Goal: Task Accomplishment & Management: Complete application form

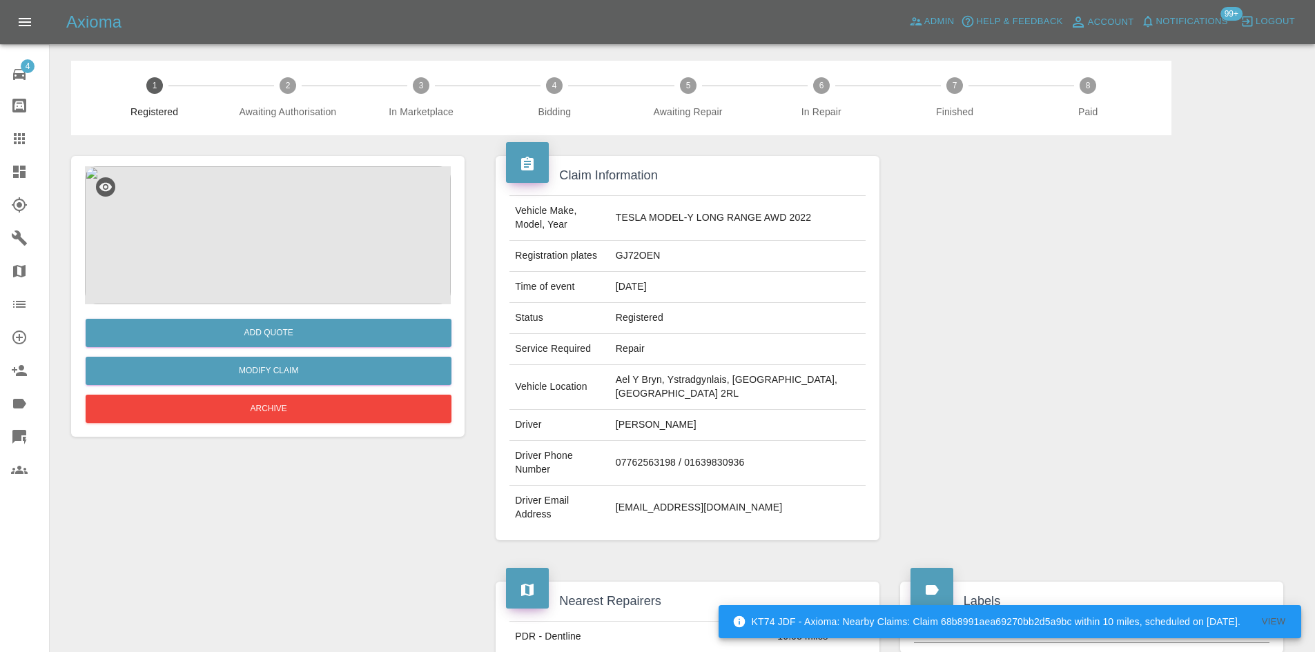
drag, startPoint x: 0, startPoint y: 0, endPoint x: 38, endPoint y: 175, distance: 179.4
click at [38, 175] on div at bounding box center [30, 172] width 39 height 17
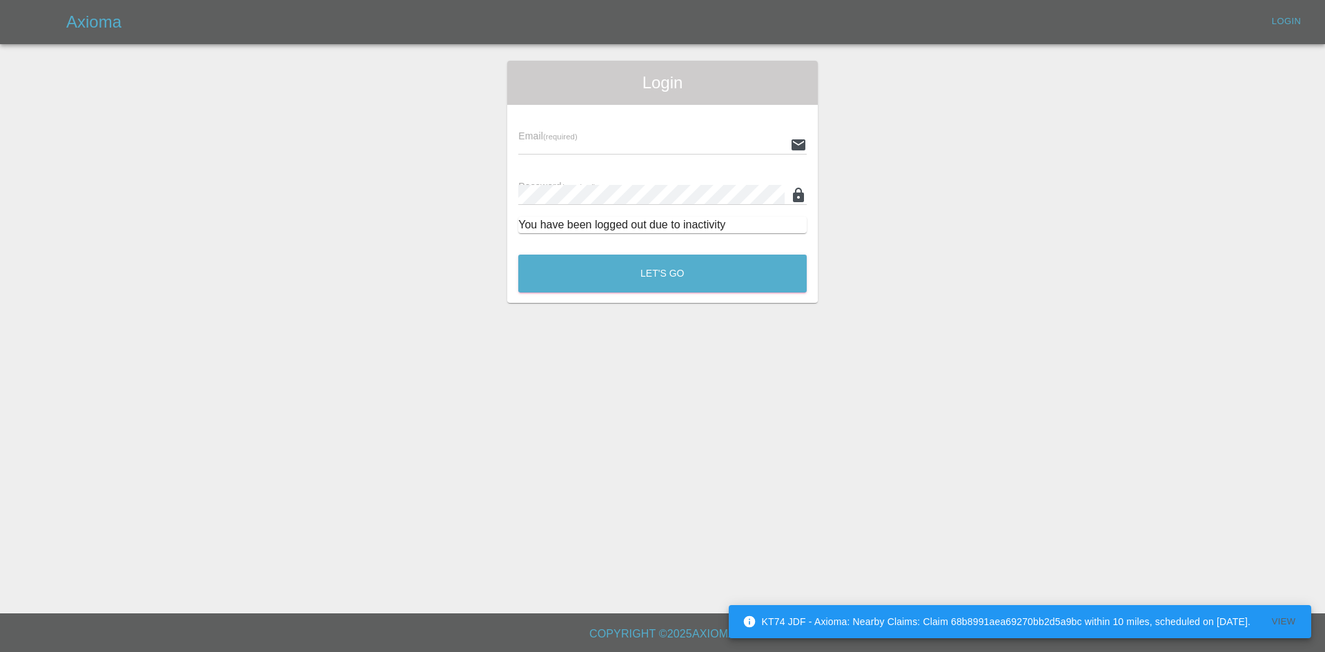
type input "[PERSON_NAME][EMAIL_ADDRESS][PERSON_NAME][DOMAIN_NAME]"
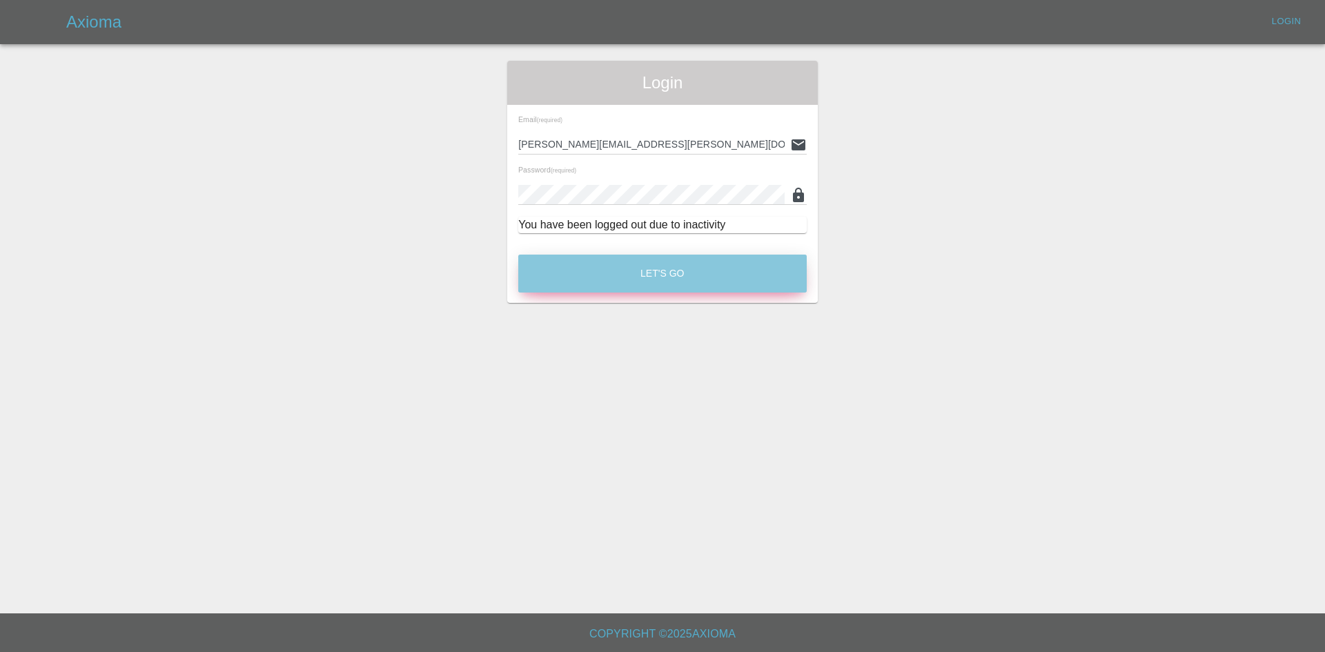
click at [611, 277] on button "Let's Go" at bounding box center [662, 274] width 288 height 38
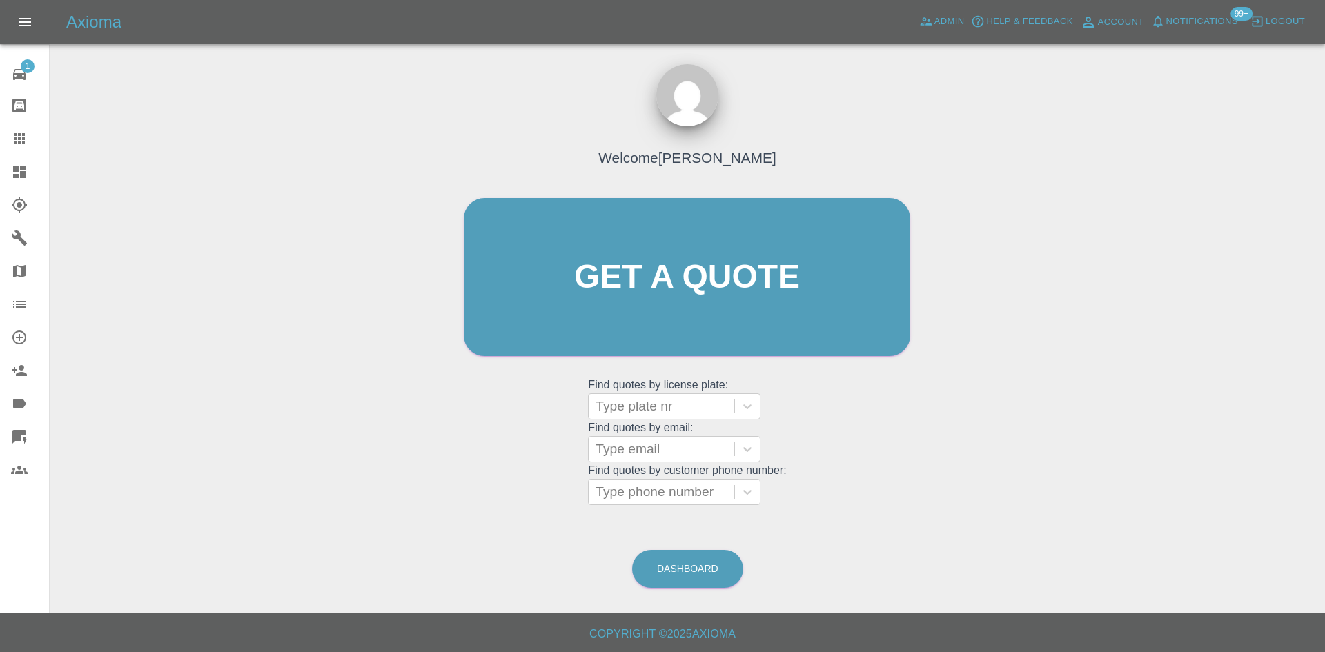
click at [12, 173] on icon at bounding box center [19, 172] width 17 height 17
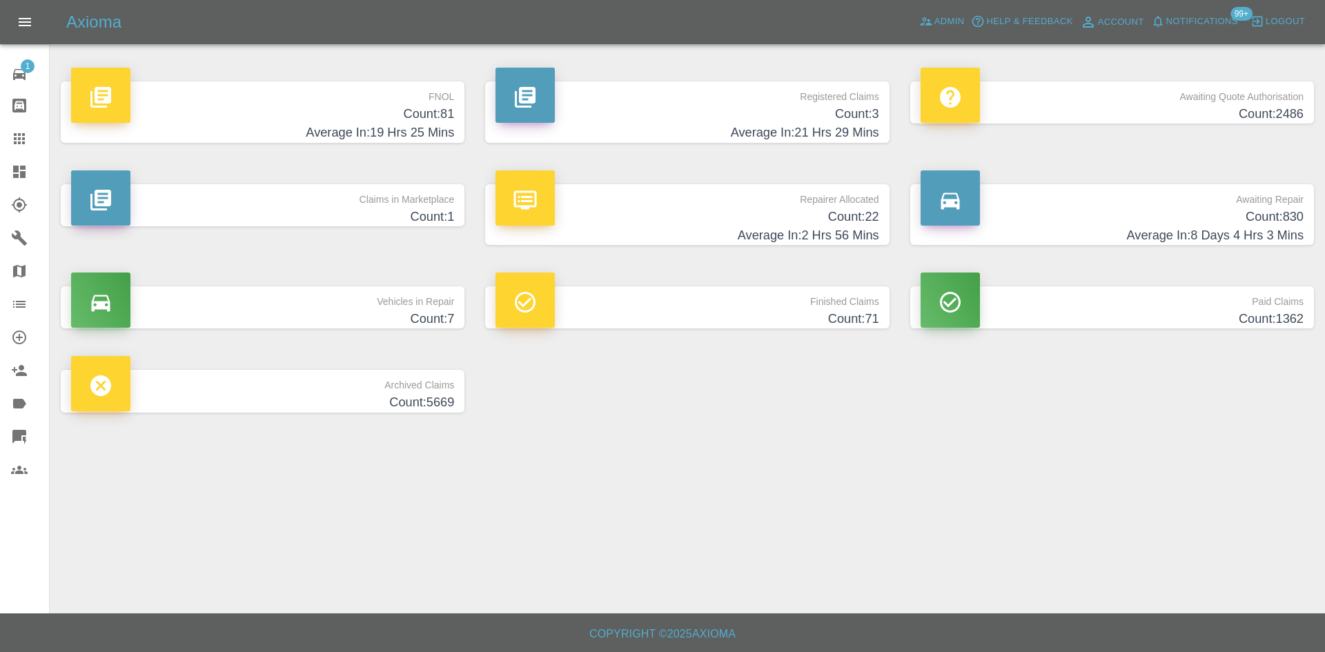
click at [832, 124] on h4 "Average In: 21 Hrs 29 Mins" at bounding box center [687, 133] width 383 height 19
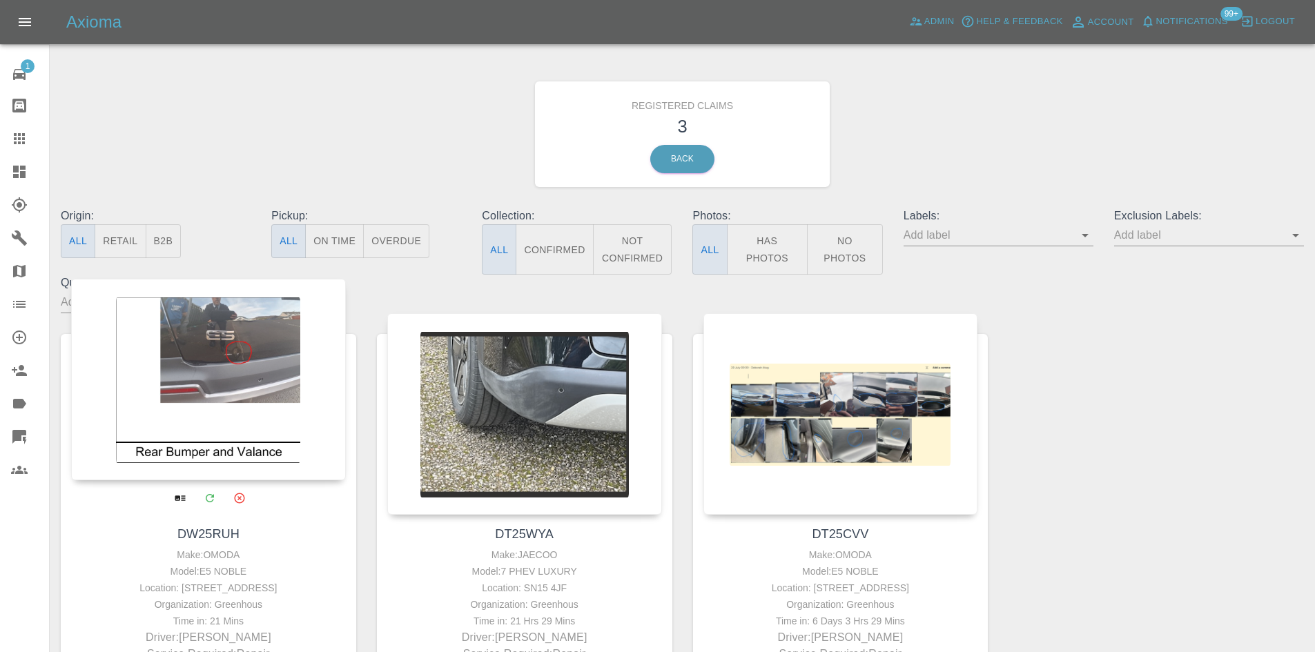
click at [274, 389] on div at bounding box center [208, 380] width 275 height 202
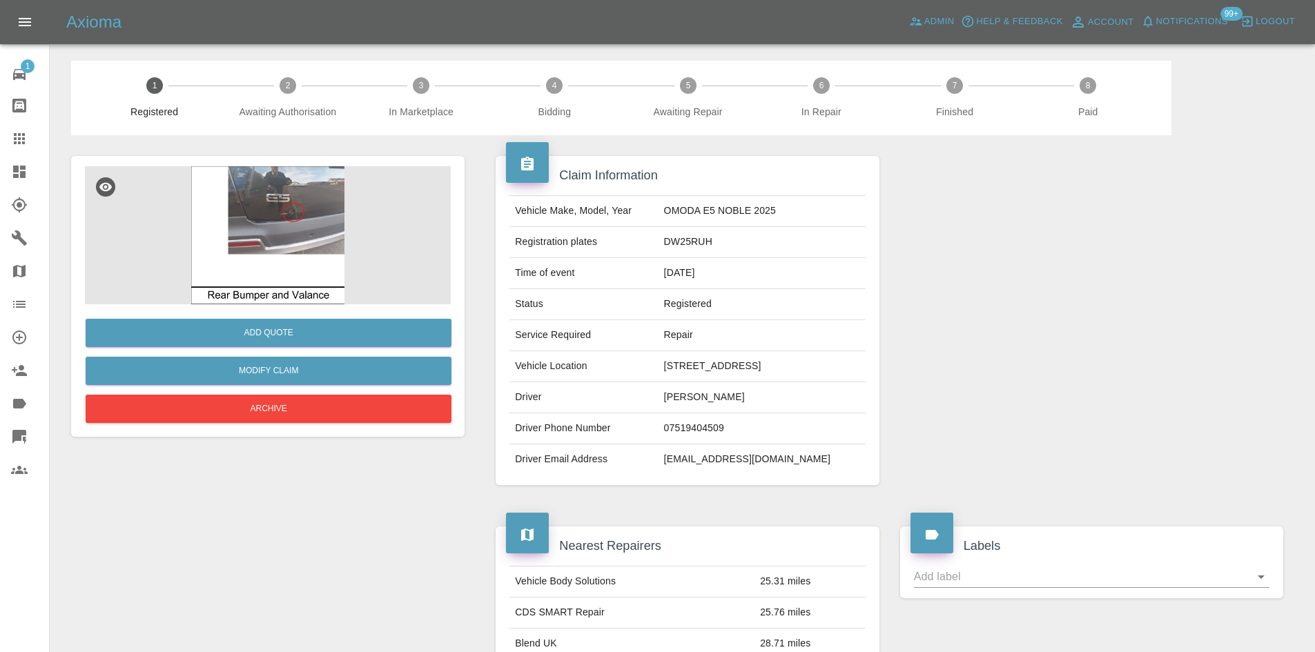
click at [324, 255] on img at bounding box center [268, 235] width 366 height 138
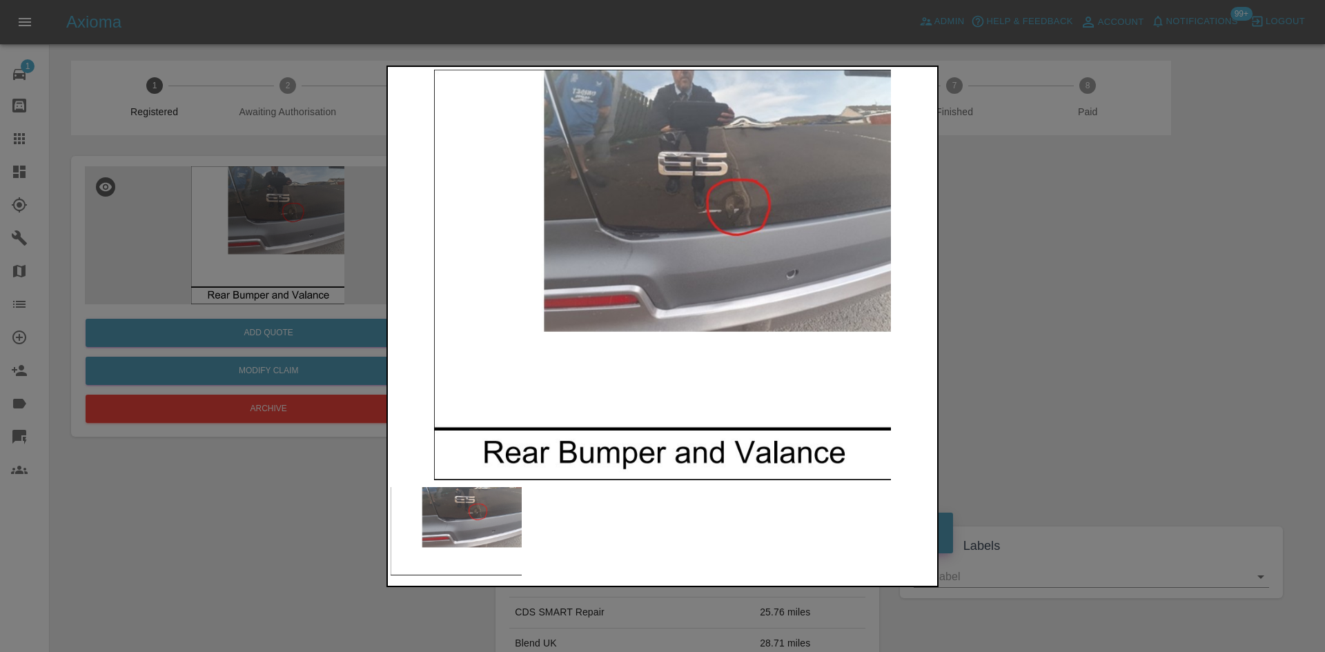
click at [723, 224] on img at bounding box center [663, 275] width 544 height 411
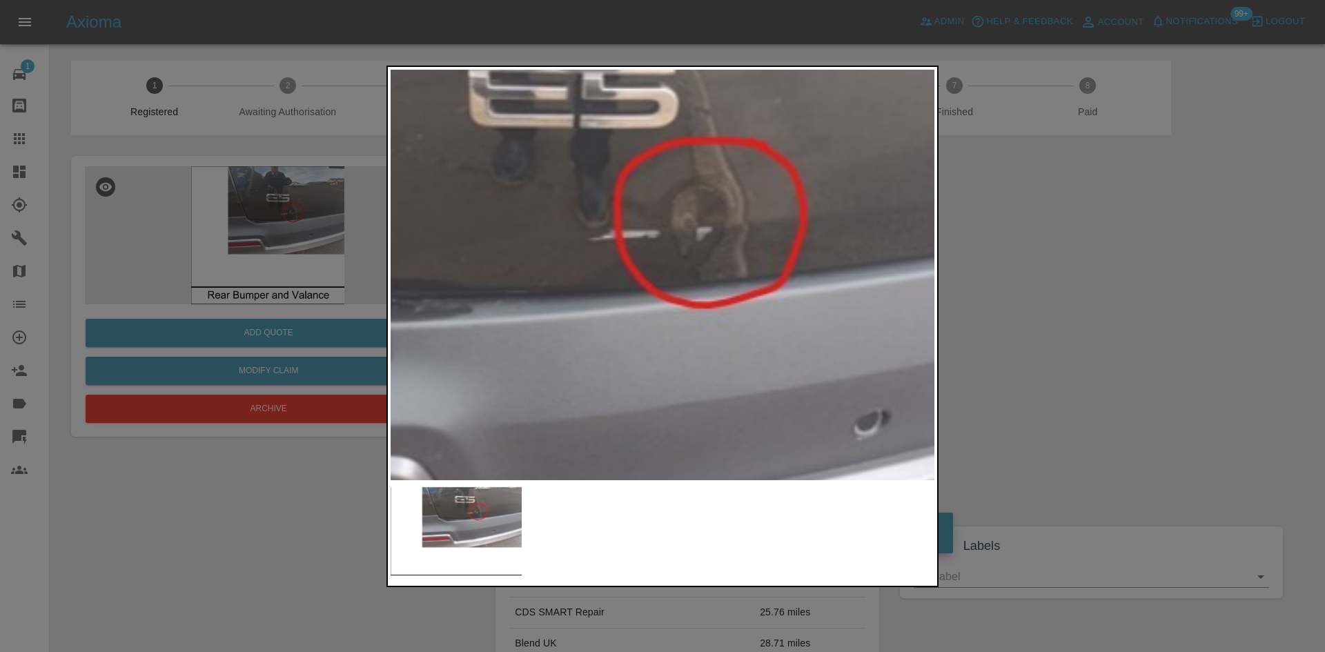
click at [723, 224] on img at bounding box center [482, 426] width 1631 height 1233
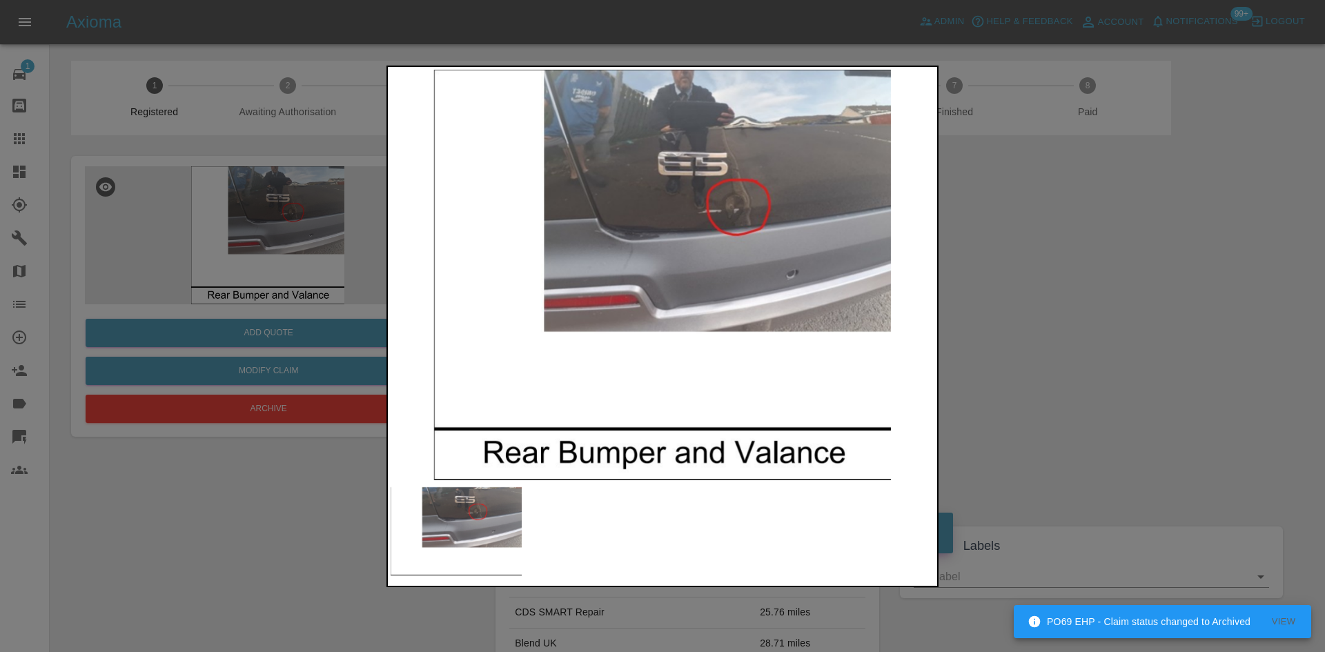
click at [1115, 233] on div at bounding box center [662, 326] width 1325 height 652
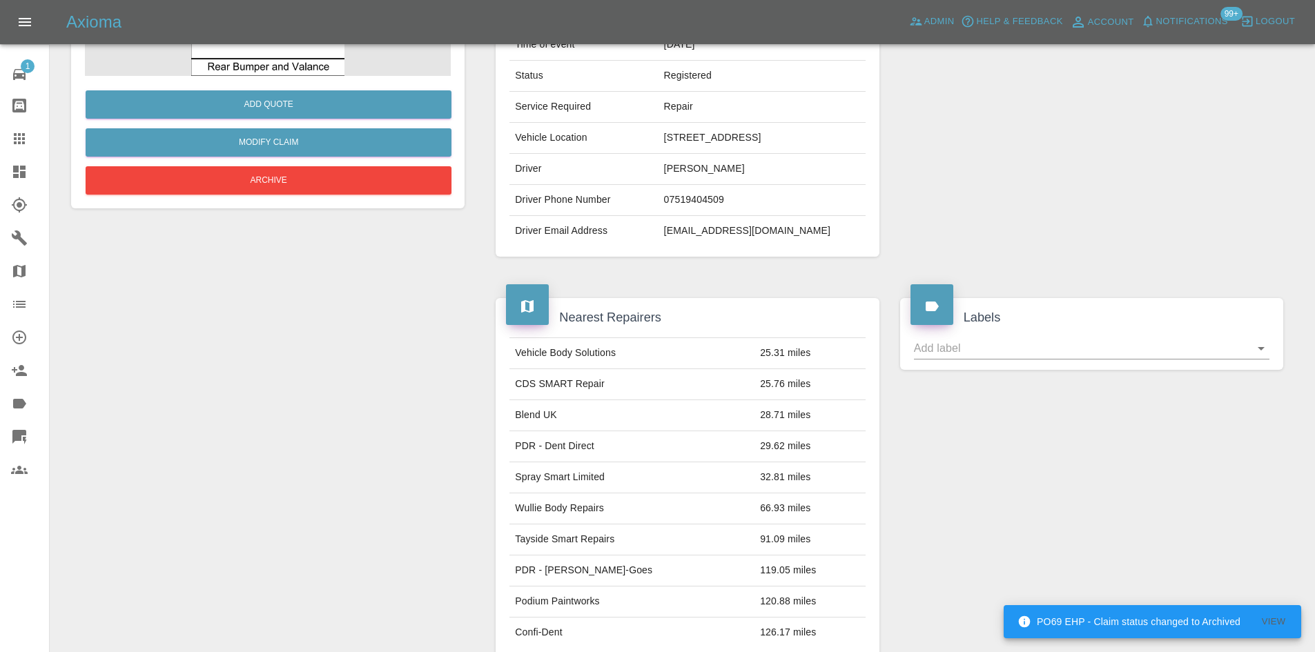
scroll to position [276, 0]
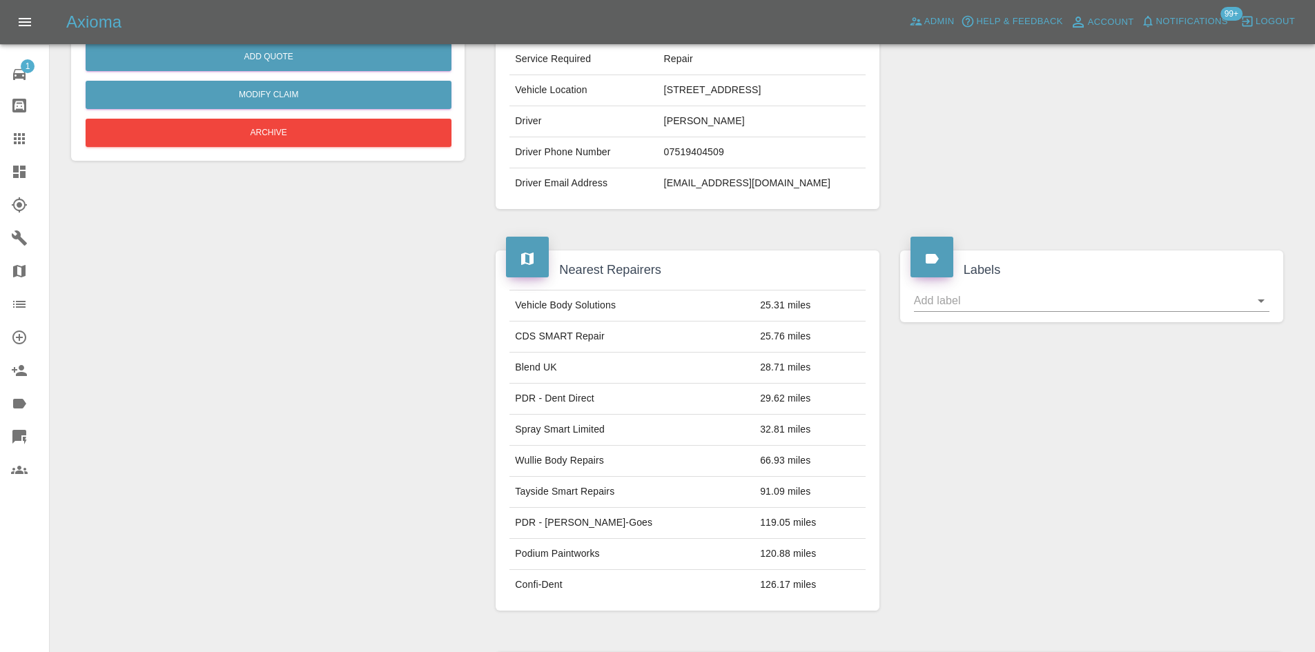
click at [1201, 28] on span "Notifications" at bounding box center [1192, 22] width 72 height 16
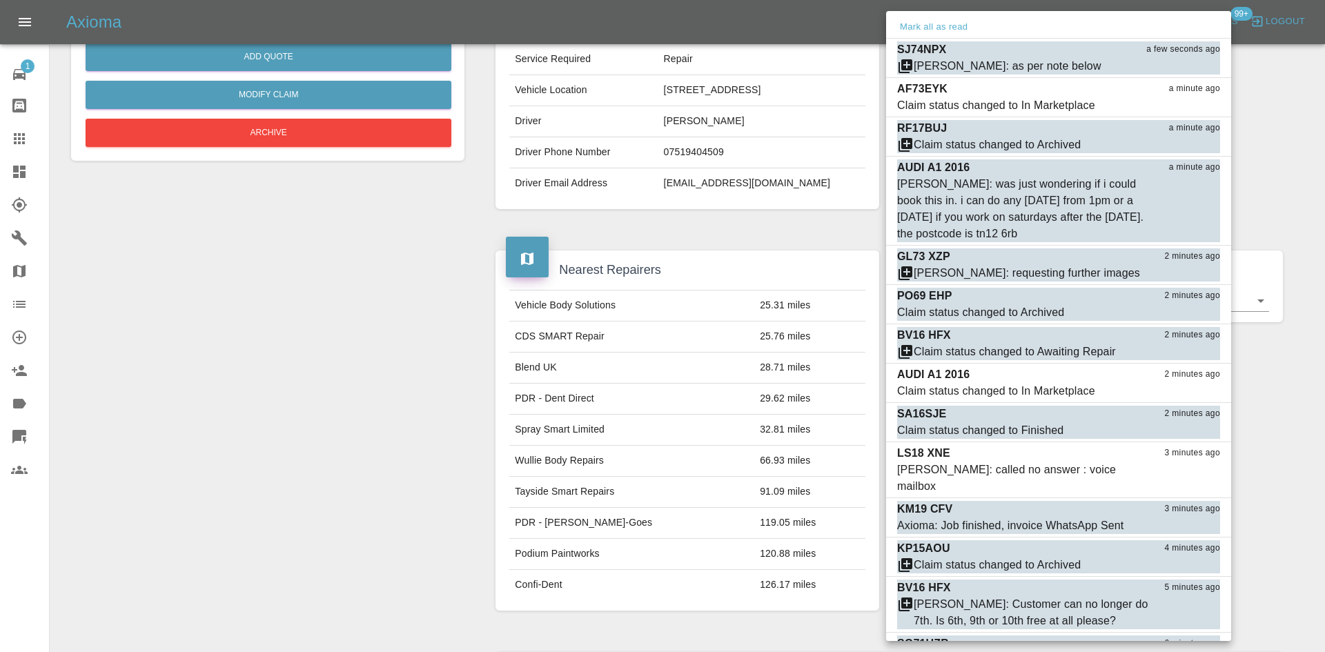
click at [938, 37] on div "Mark all as read" at bounding box center [1058, 28] width 345 height 22
click at [938, 30] on button "Mark all as read" at bounding box center [933, 27] width 73 height 16
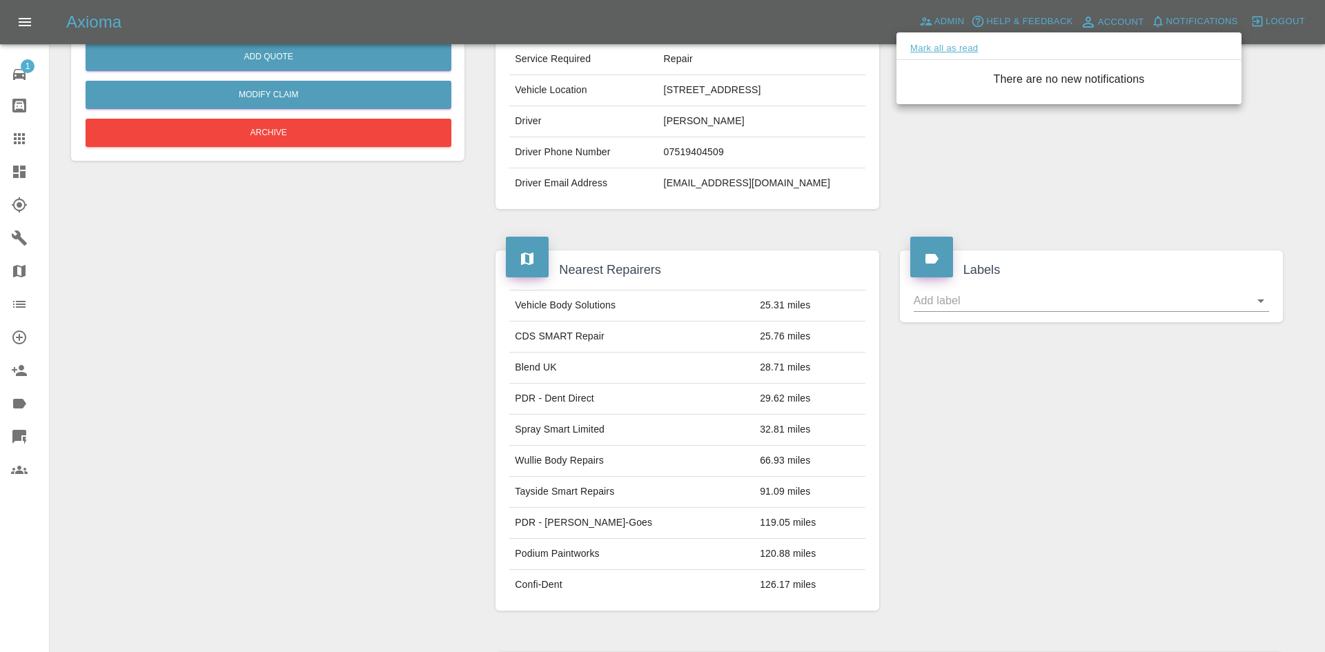
click at [938, 30] on div at bounding box center [662, 326] width 1325 height 652
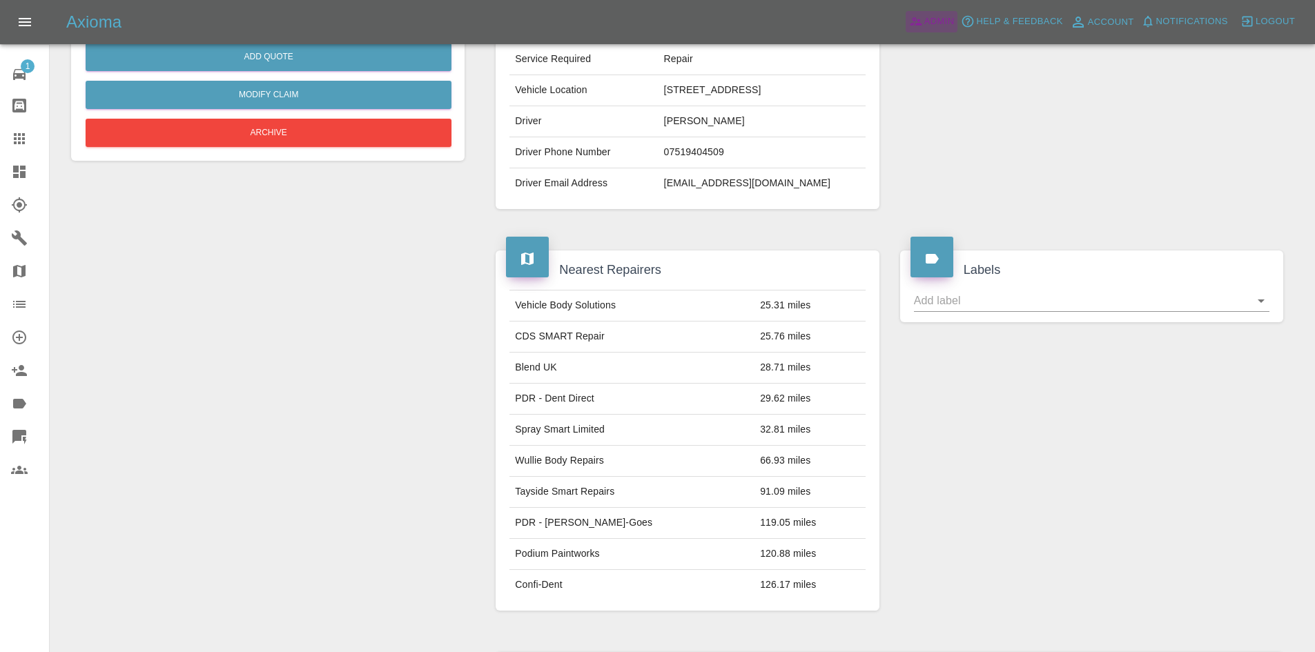
click at [945, 22] on span "Admin" at bounding box center [939, 22] width 30 height 16
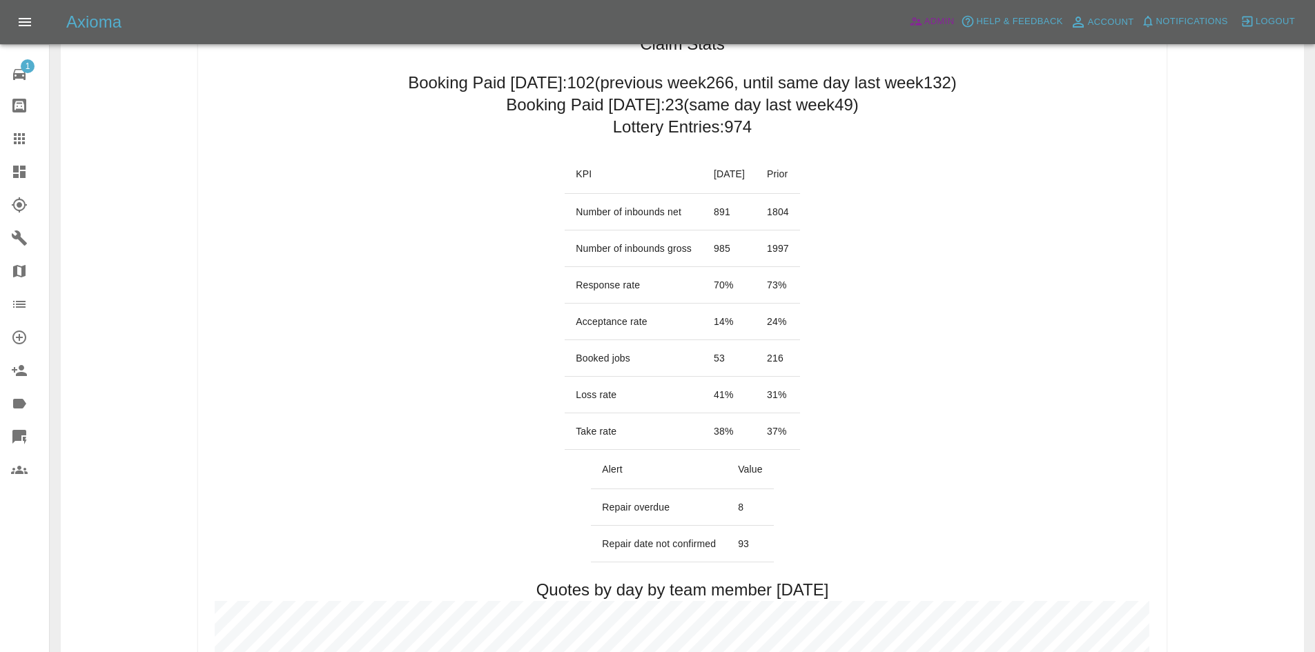
scroll to position [138, 0]
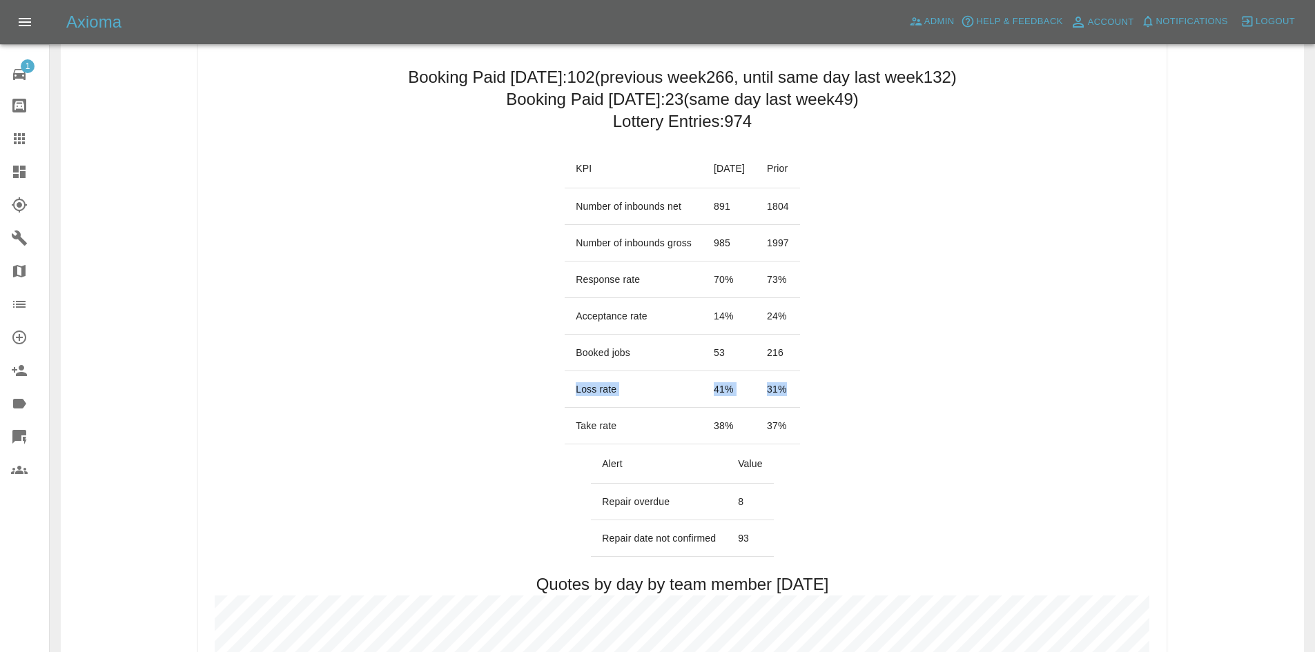
drag, startPoint x: 808, startPoint y: 387, endPoint x: 560, endPoint y: 389, distance: 247.8
click at [565, 389] on tr "Loss rate 41 % 31 %" at bounding box center [682, 389] width 235 height 37
copy tr "Loss rate 41 % 31 %"
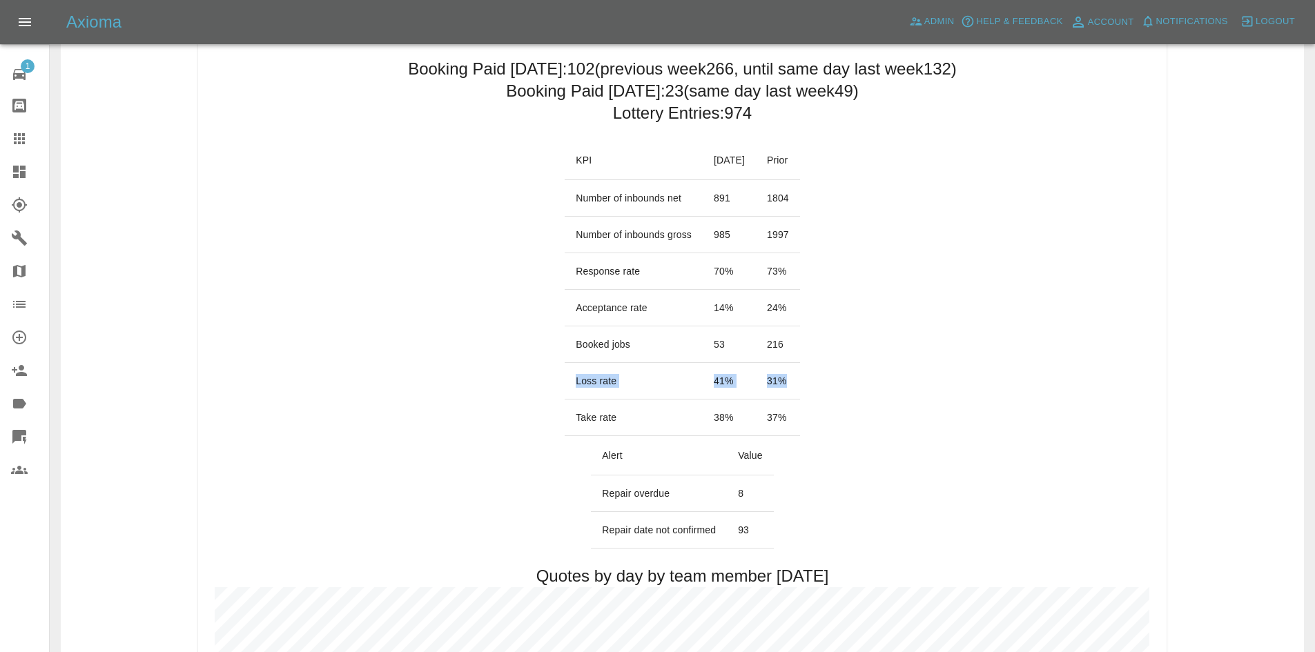
scroll to position [414, 0]
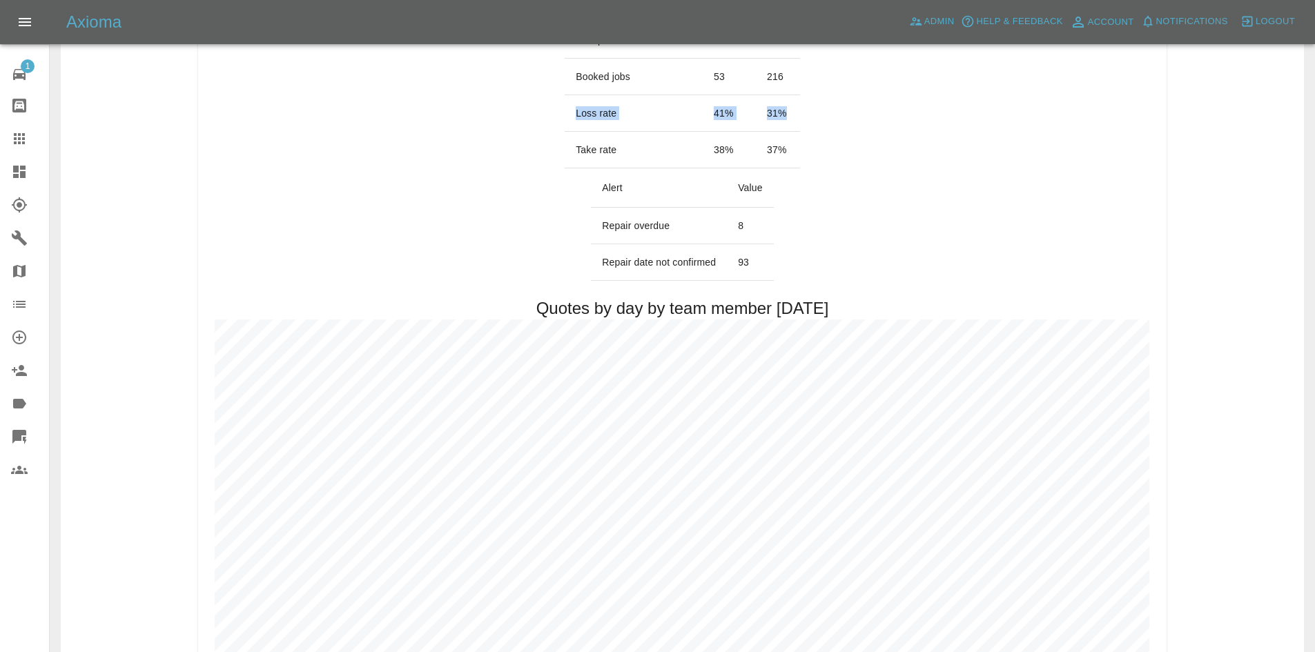
click at [1, 170] on link "Dashboard" at bounding box center [24, 171] width 49 height 33
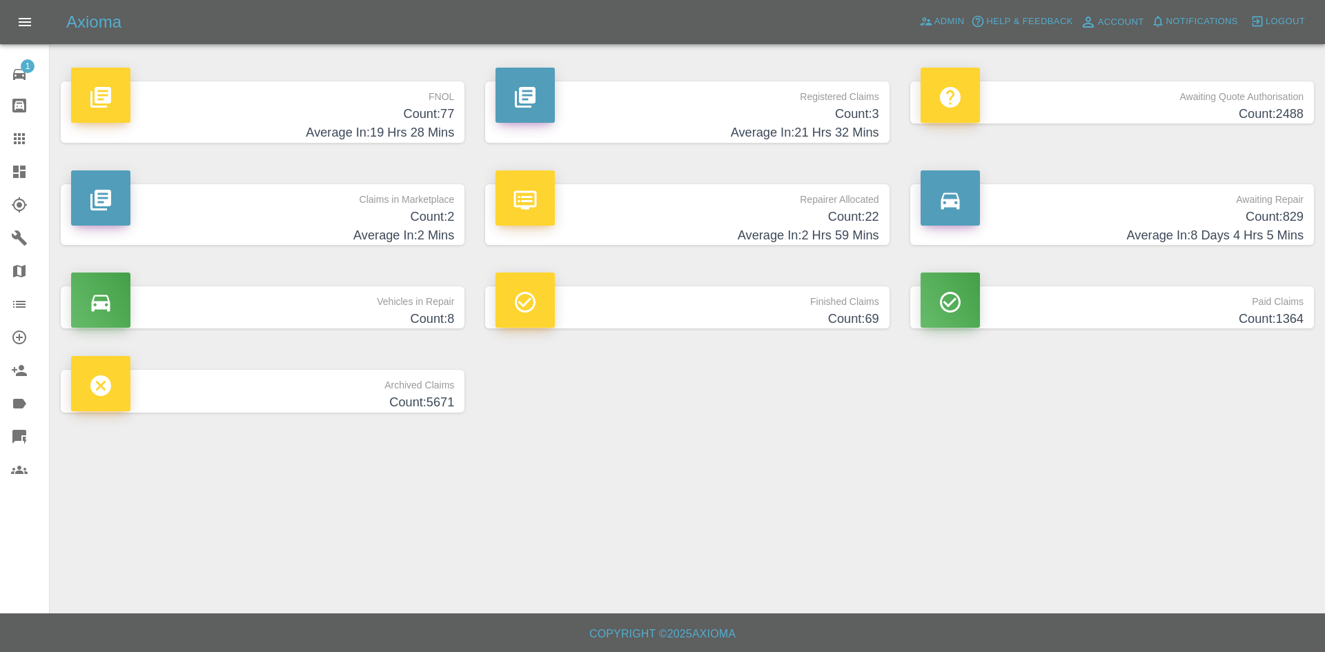
click at [690, 212] on h4 "Count: 22" at bounding box center [687, 217] width 383 height 19
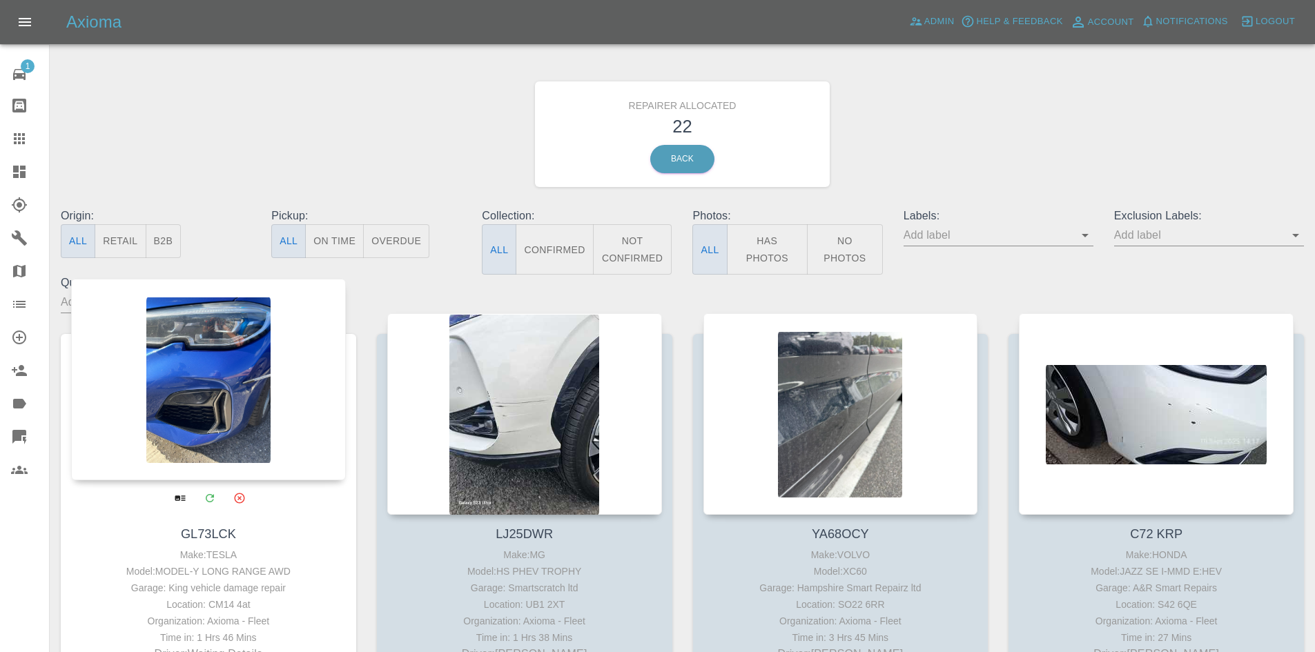
click at [242, 500] on icon "Archive" at bounding box center [239, 498] width 12 height 12
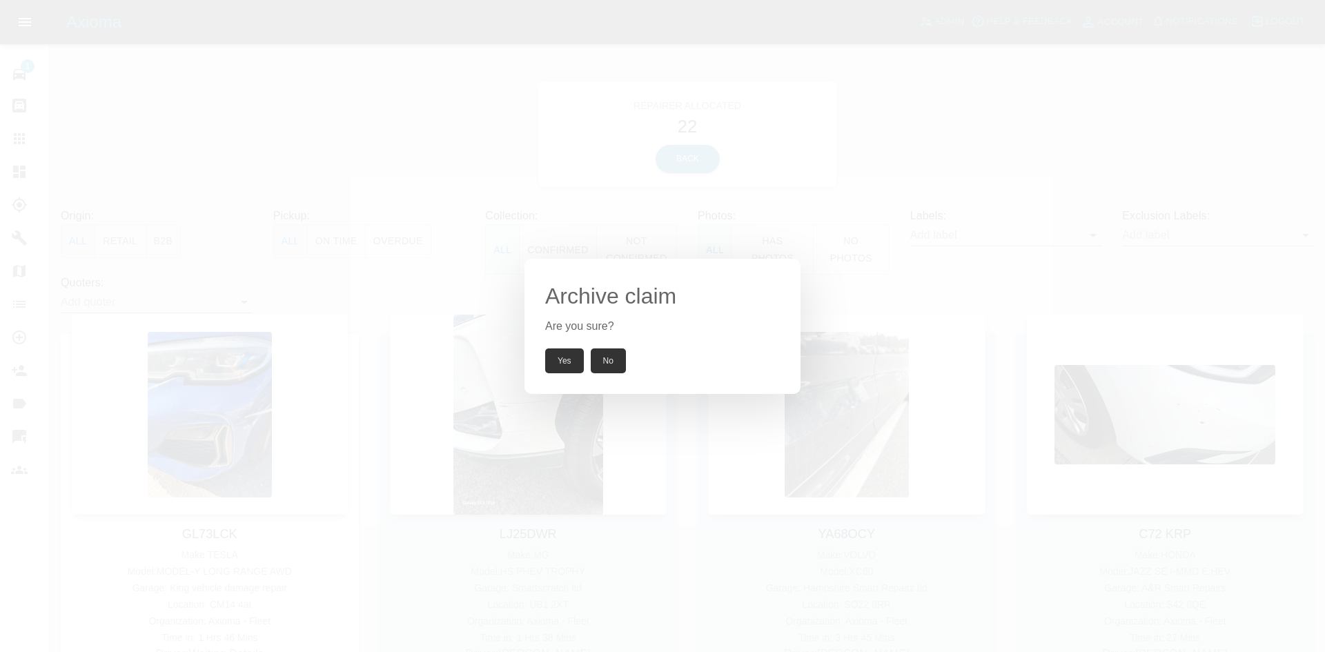
click at [566, 364] on button "Yes" at bounding box center [564, 361] width 39 height 25
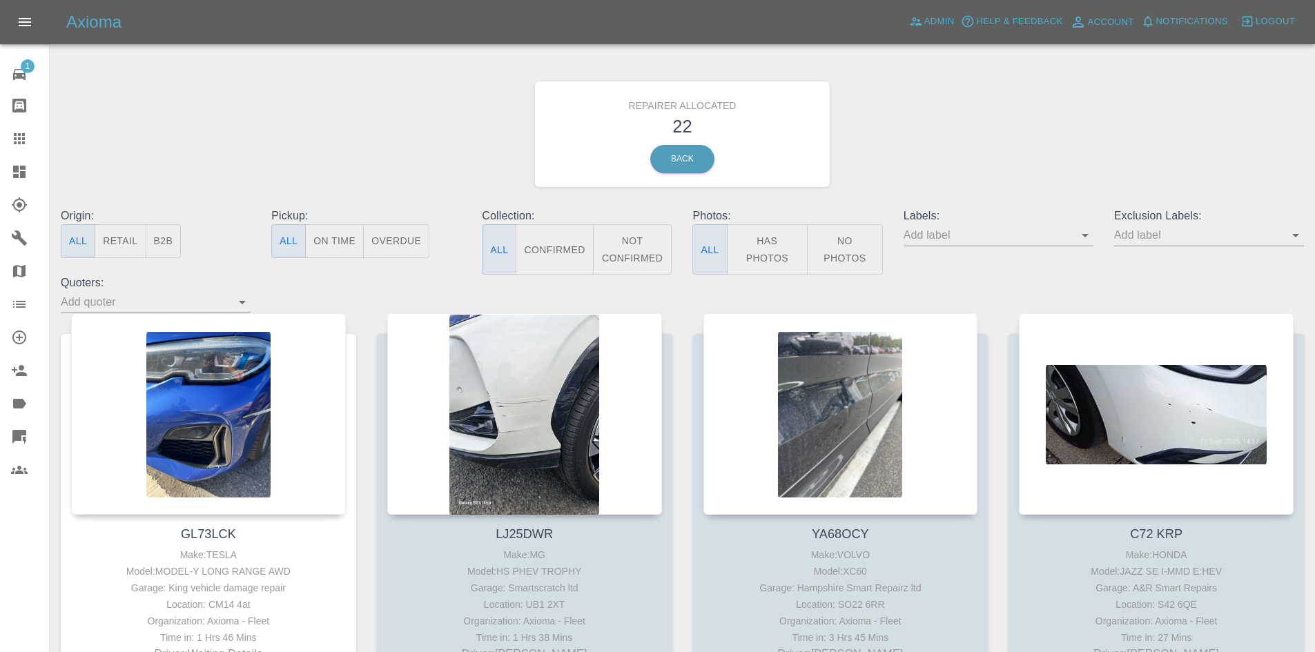
click at [171, 232] on button "B2B" at bounding box center [164, 241] width 36 height 34
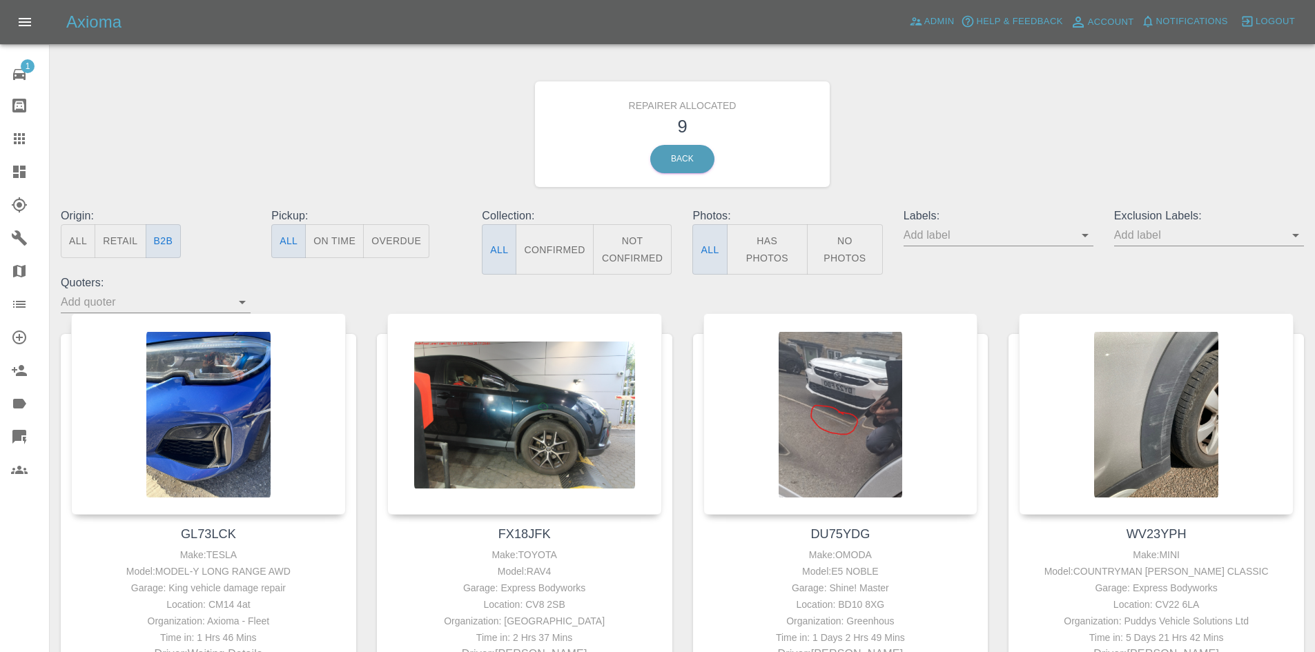
click at [0, 181] on link "Dashboard" at bounding box center [24, 171] width 49 height 33
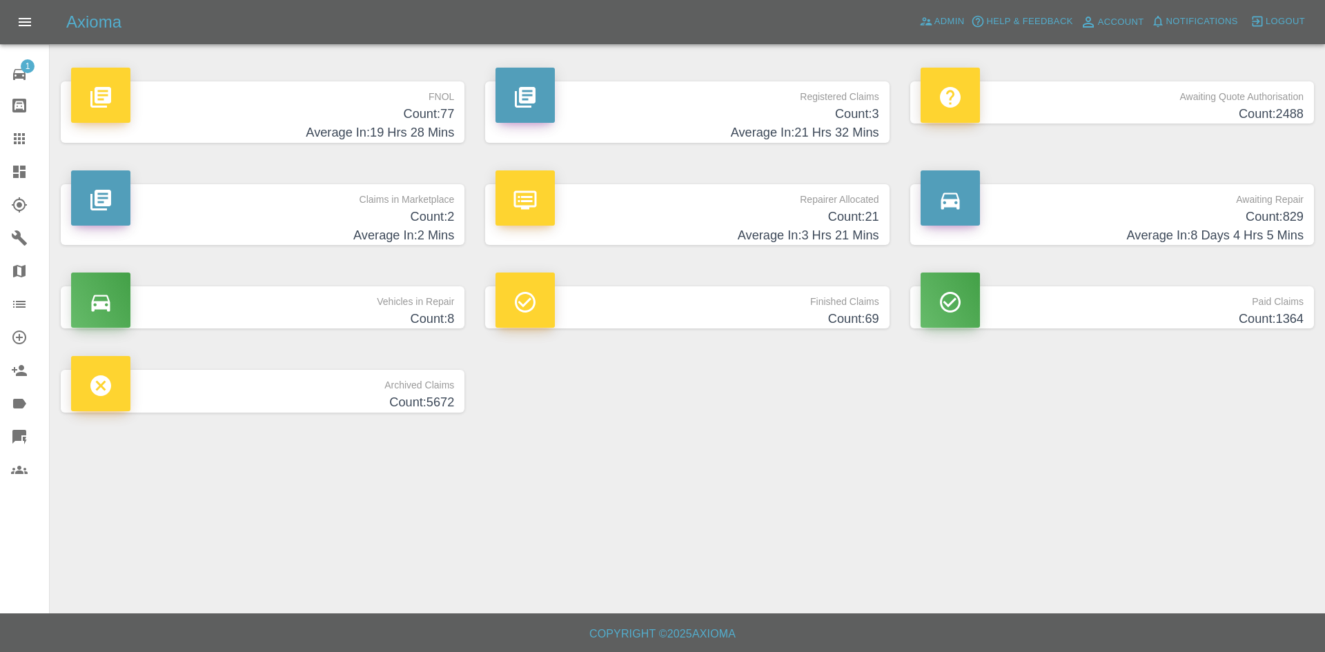
click at [439, 215] on h4 "Count: 2" at bounding box center [262, 217] width 383 height 19
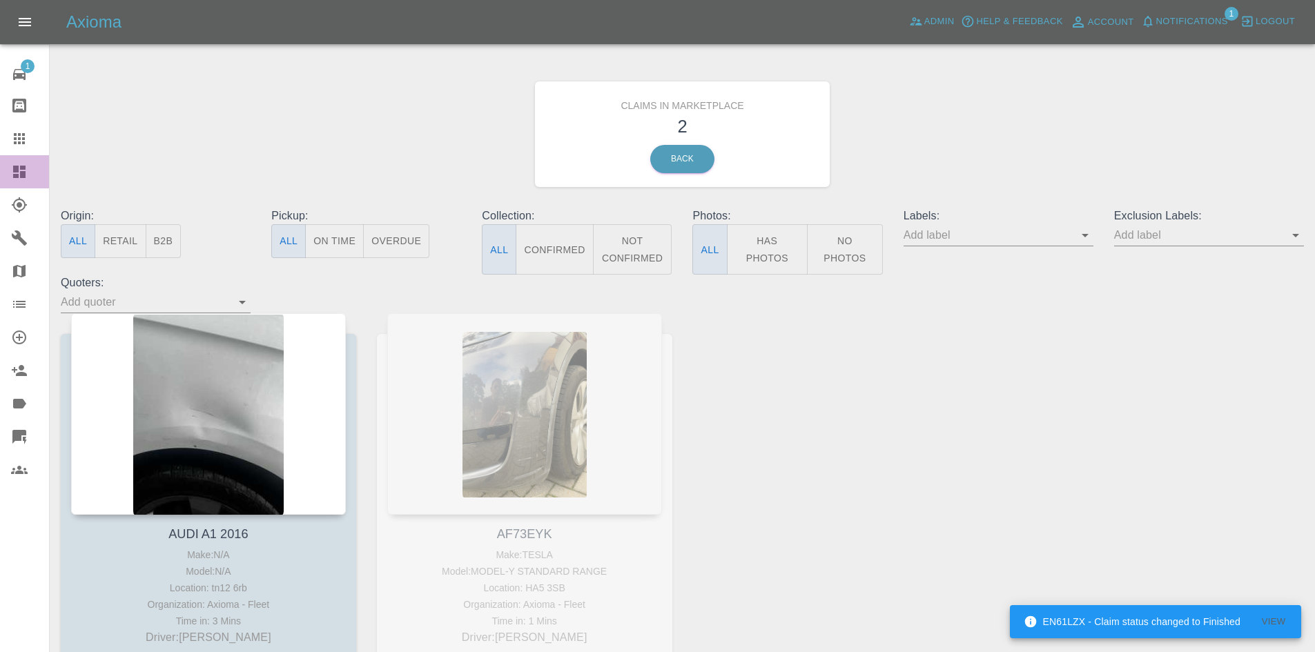
click at [0, 175] on link "Dashboard" at bounding box center [24, 171] width 49 height 33
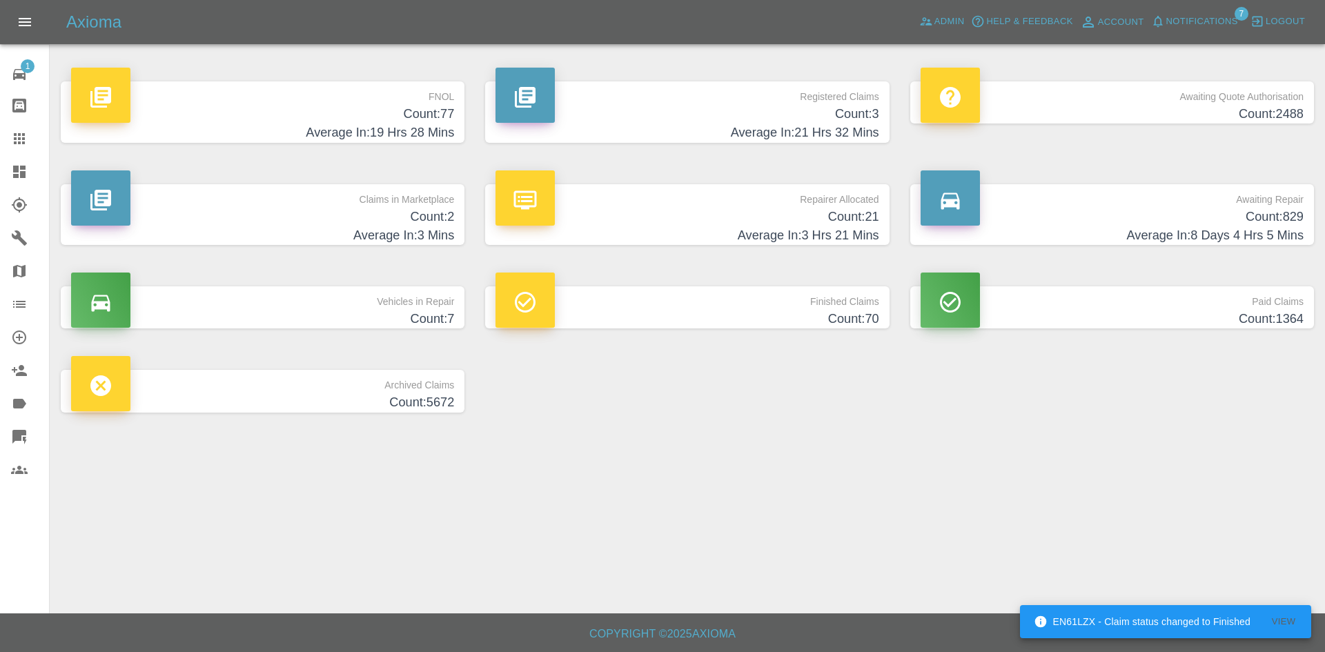
click at [388, 193] on p "Claims in Marketplace" at bounding box center [262, 195] width 383 height 23
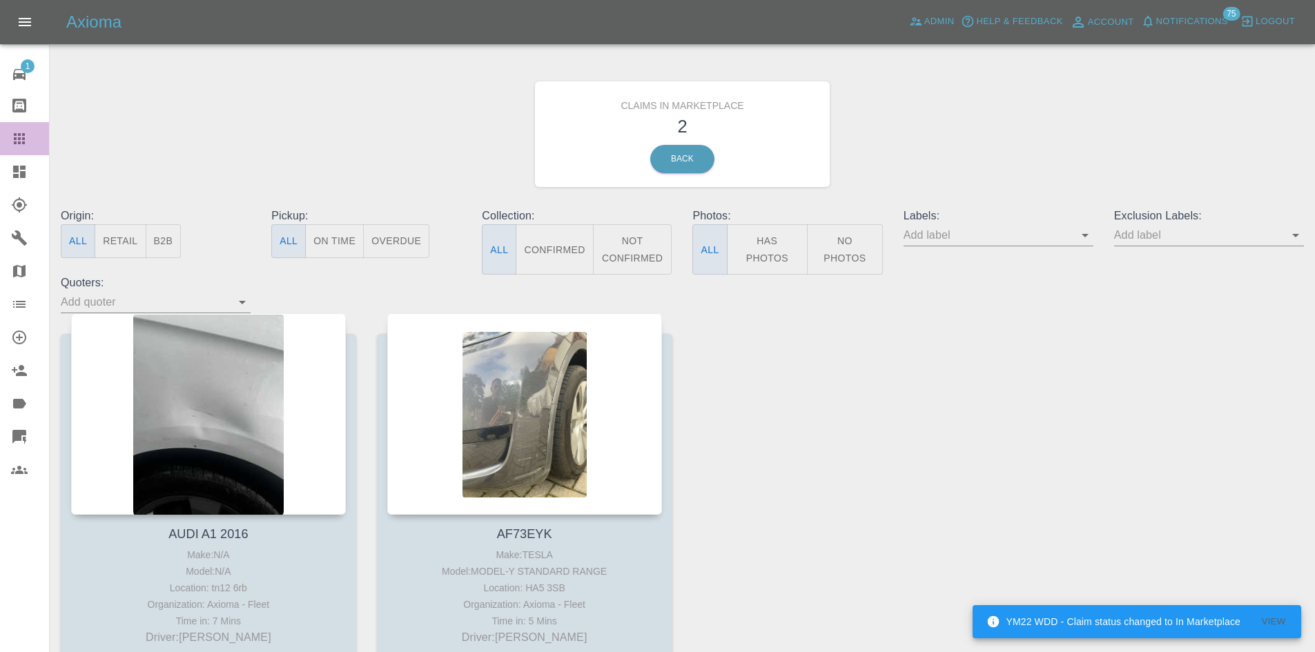
click at [23, 141] on icon at bounding box center [19, 138] width 17 height 17
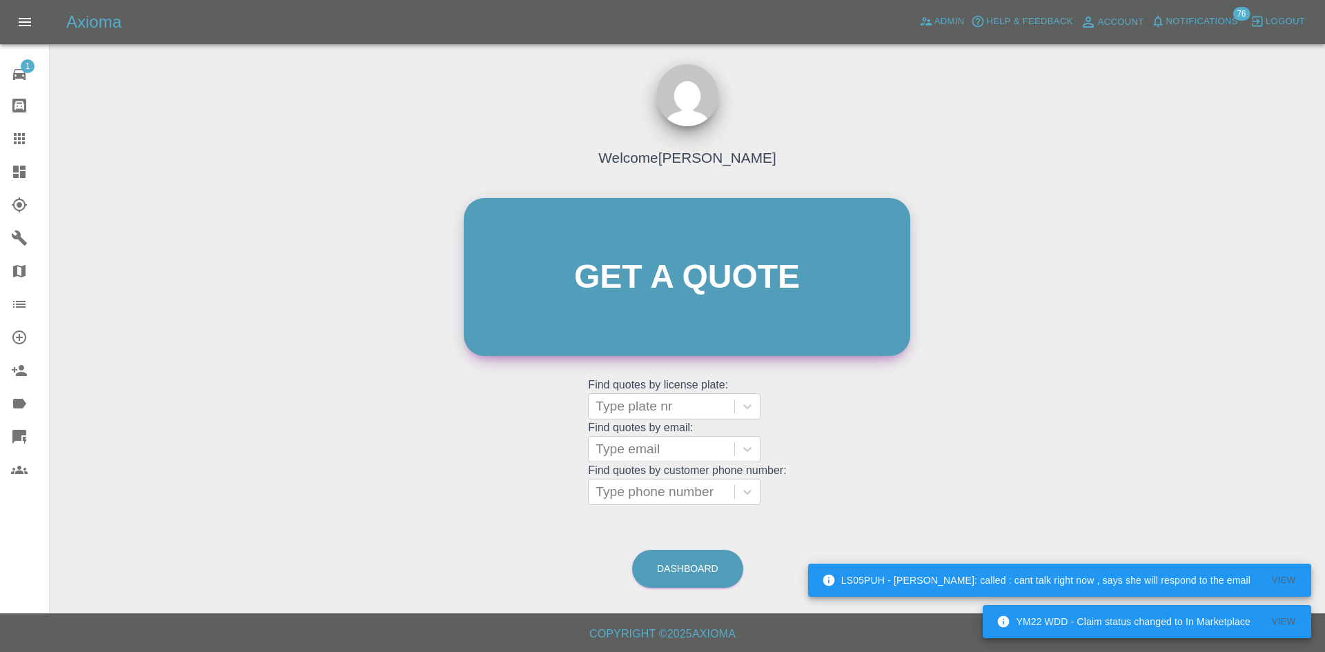
click at [698, 285] on link "Get a quote" at bounding box center [687, 277] width 447 height 158
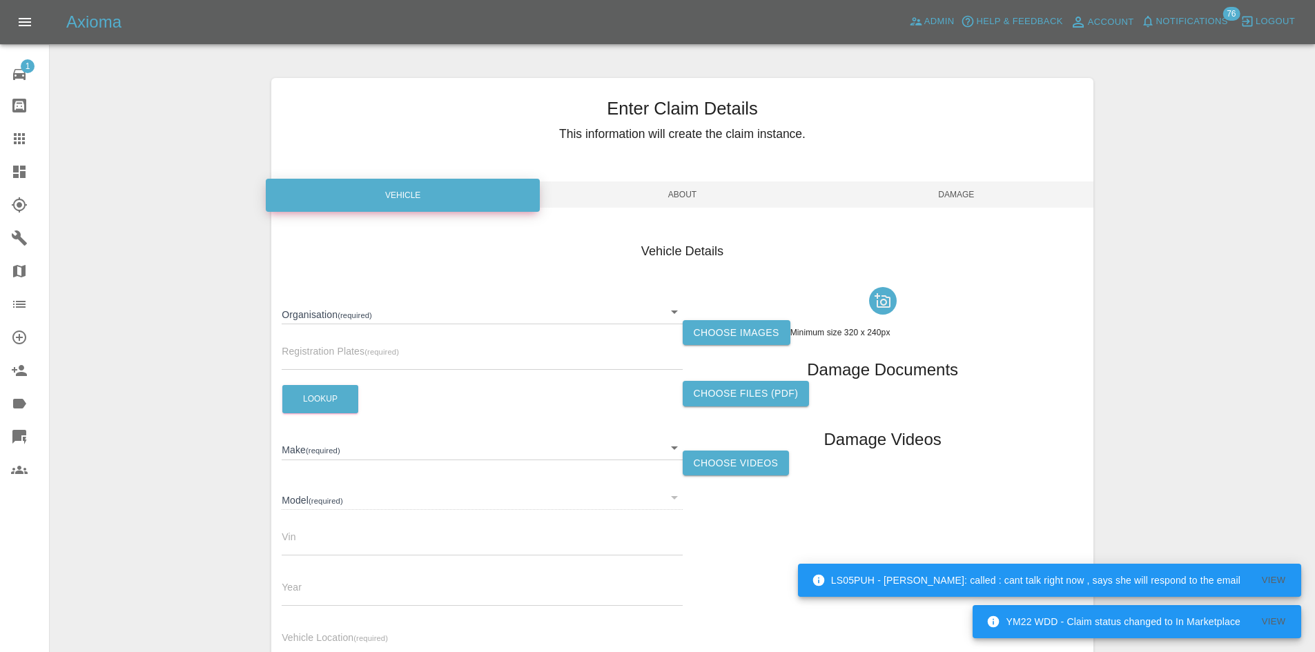
click at [420, 311] on body "YM22 WDD - Claim status changed to In Marketplace View LS05PUH - Castro: called…" at bounding box center [657, 395] width 1315 height 790
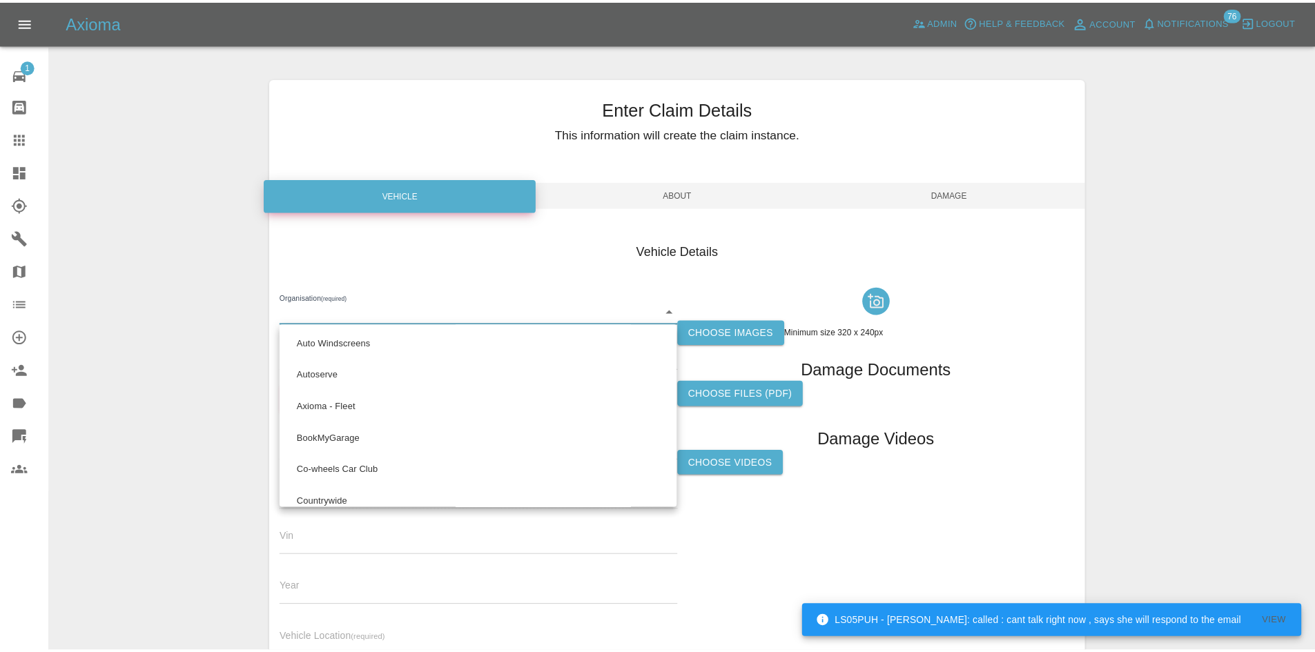
scroll to position [1197, 0]
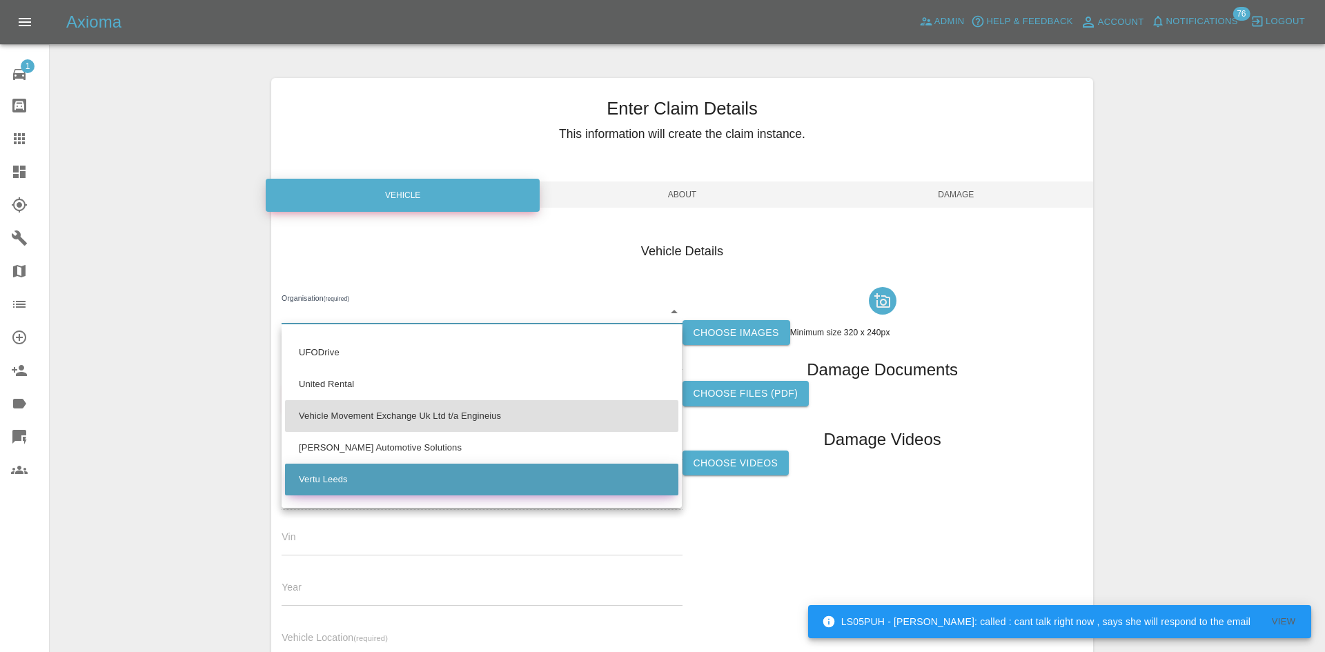
click at [358, 472] on li "Vertu Leeds" at bounding box center [481, 480] width 393 height 32
type input "68d136b25ce9f4119d90784f"
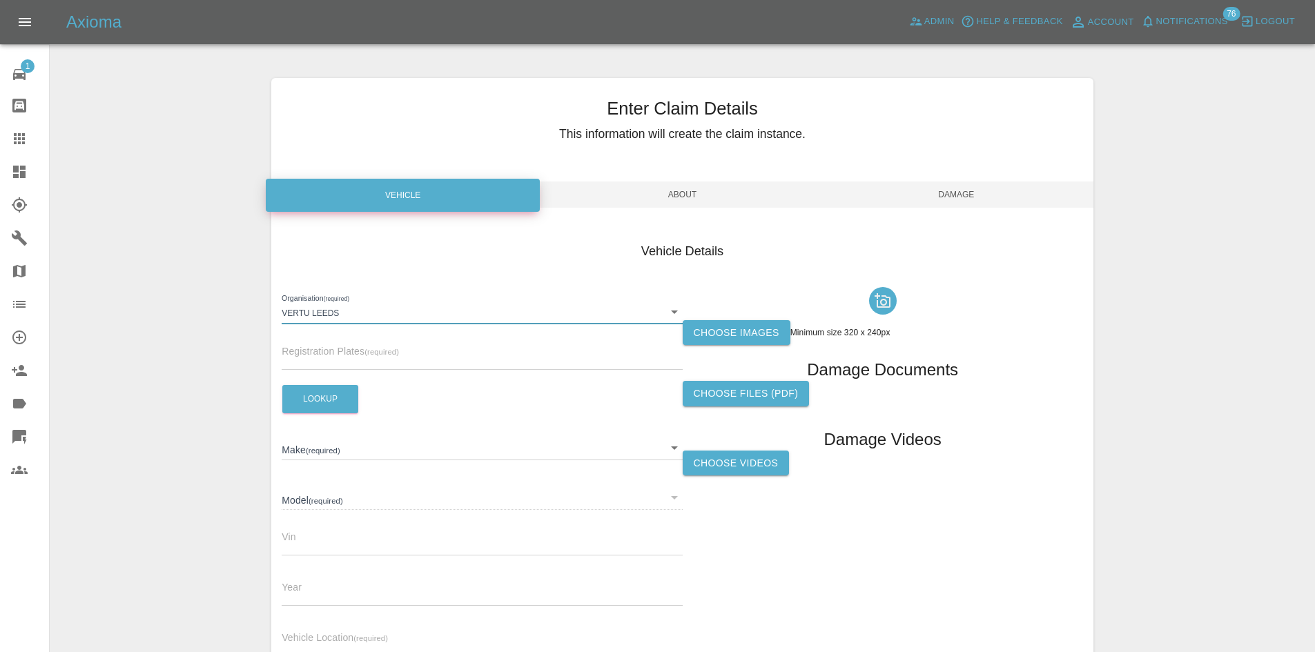
click at [355, 364] on input "text" at bounding box center [482, 360] width 400 height 20
paste input "YD75MRV"
type input "YD75MRV"
click at [330, 404] on button "Lookup" at bounding box center [320, 399] width 76 height 28
type input "VOLKSWAGEN"
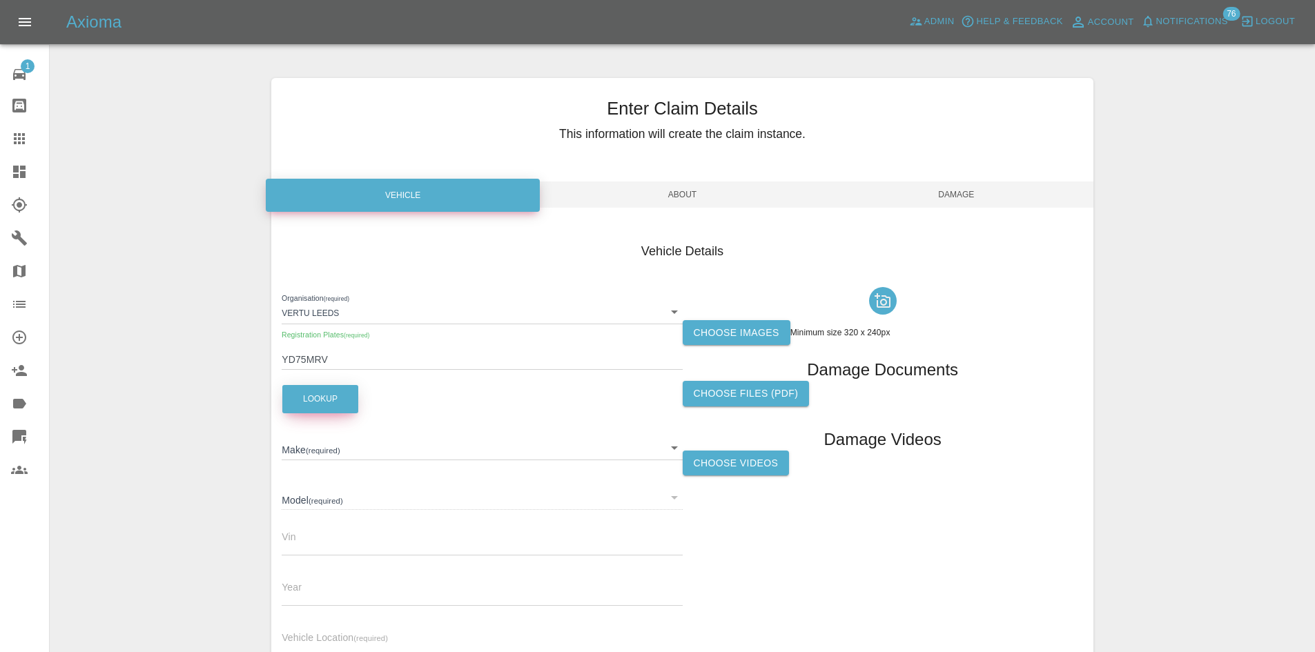
type input "ID BUZZ GTX 86KWH (6 SEAT)"
type input "WV2ZZZEB4TH001123"
type input "2025"
click at [313, 629] on div "Vehicle Location (required)" at bounding box center [482, 637] width 400 height 39
click at [312, 633] on span "Vehicle Location (required)" at bounding box center [335, 637] width 106 height 11
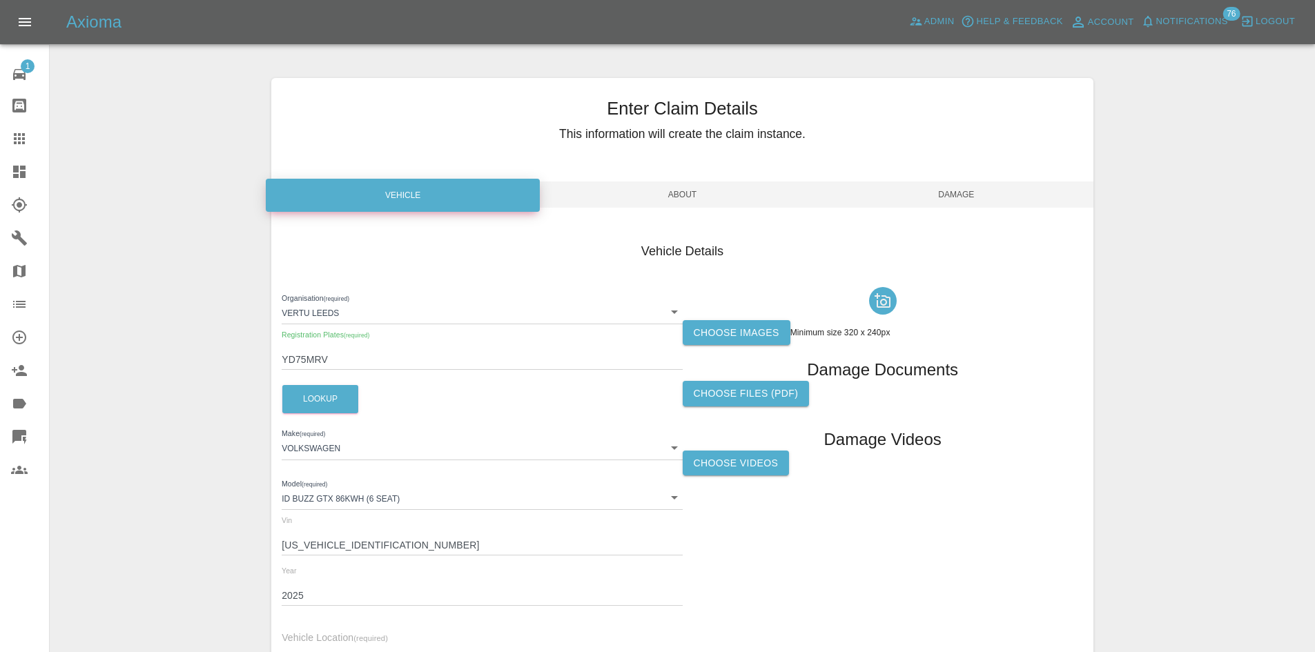
click at [311, 636] on span "Vehicle Location (required)" at bounding box center [335, 637] width 106 height 11
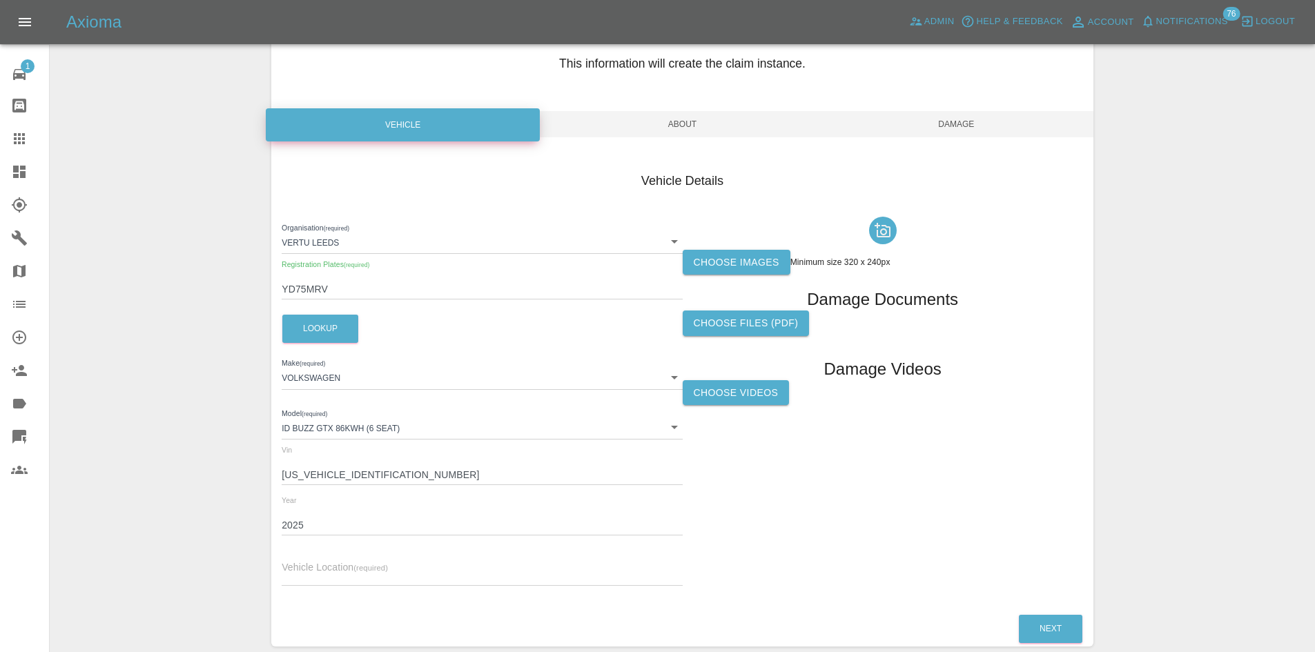
scroll to position [137, 0]
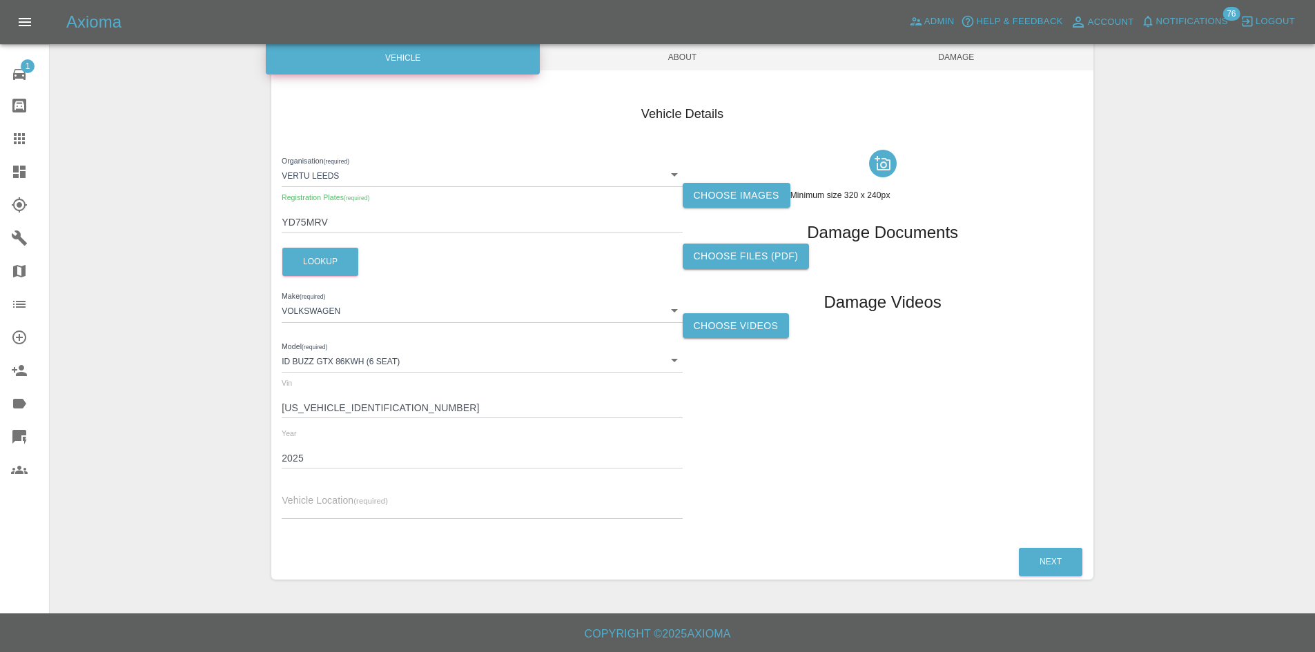
click at [311, 494] on label "Vehicle Location (required)" at bounding box center [335, 501] width 106 height 14
click at [313, 507] on input "text" at bounding box center [482, 509] width 400 height 20
type input "SK14 3GA"
click at [758, 188] on label "Choose images" at bounding box center [737, 196] width 108 height 26
click at [0, 0] on input "Choose images" at bounding box center [0, 0] width 0 height 0
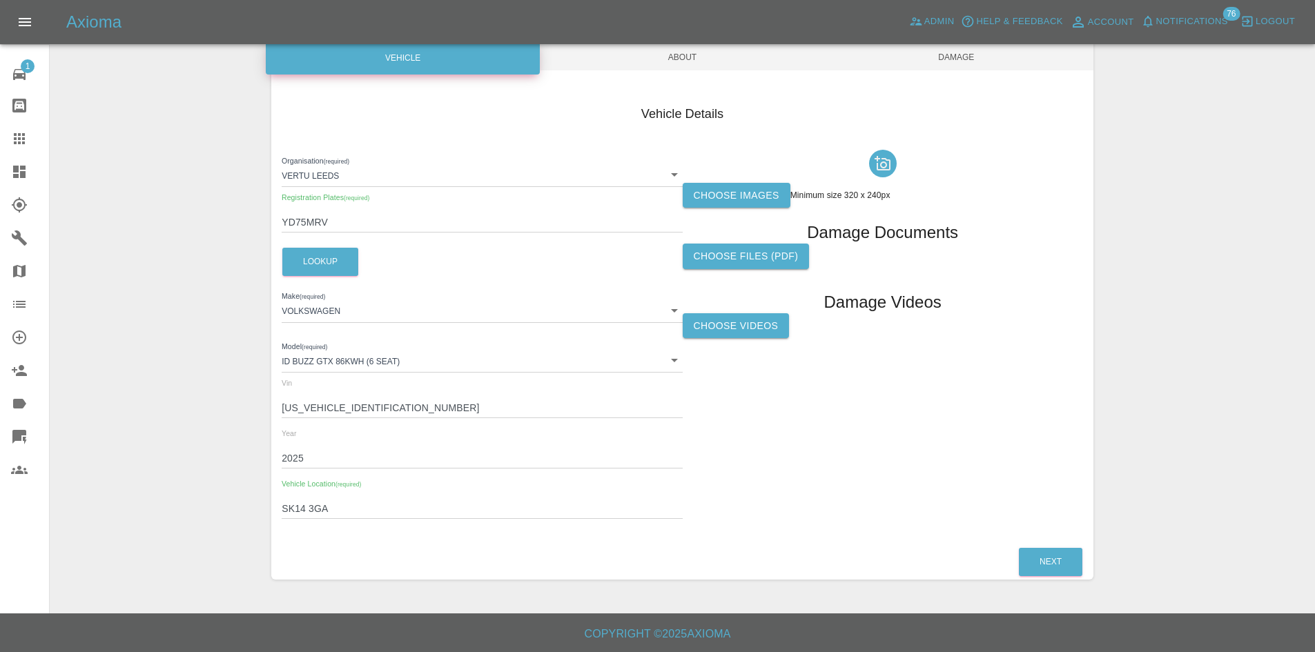
click at [676, 53] on span "About" at bounding box center [682, 57] width 274 height 26
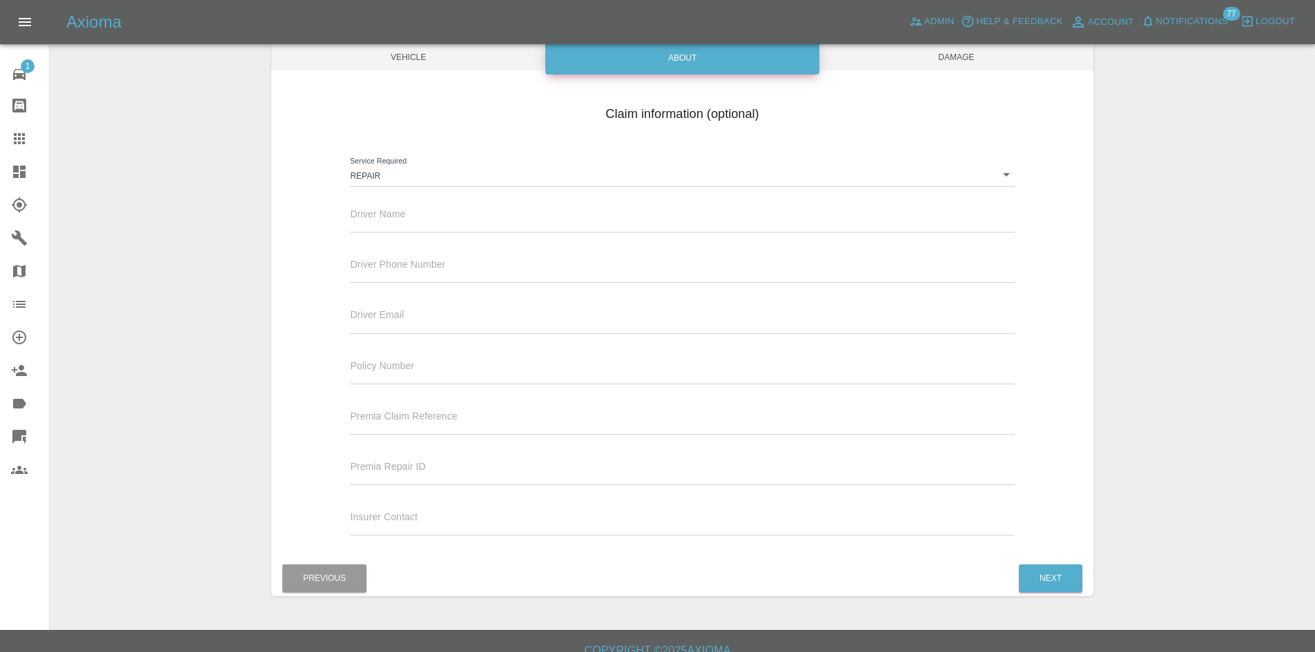
click at [410, 233] on div "Driver Name" at bounding box center [682, 219] width 685 height 50
click at [412, 224] on input "text" at bounding box center [682, 223] width 664 height 20
type input "Richard Wilde"
click at [412, 281] on input "07760 39 44 21" at bounding box center [682, 273] width 664 height 20
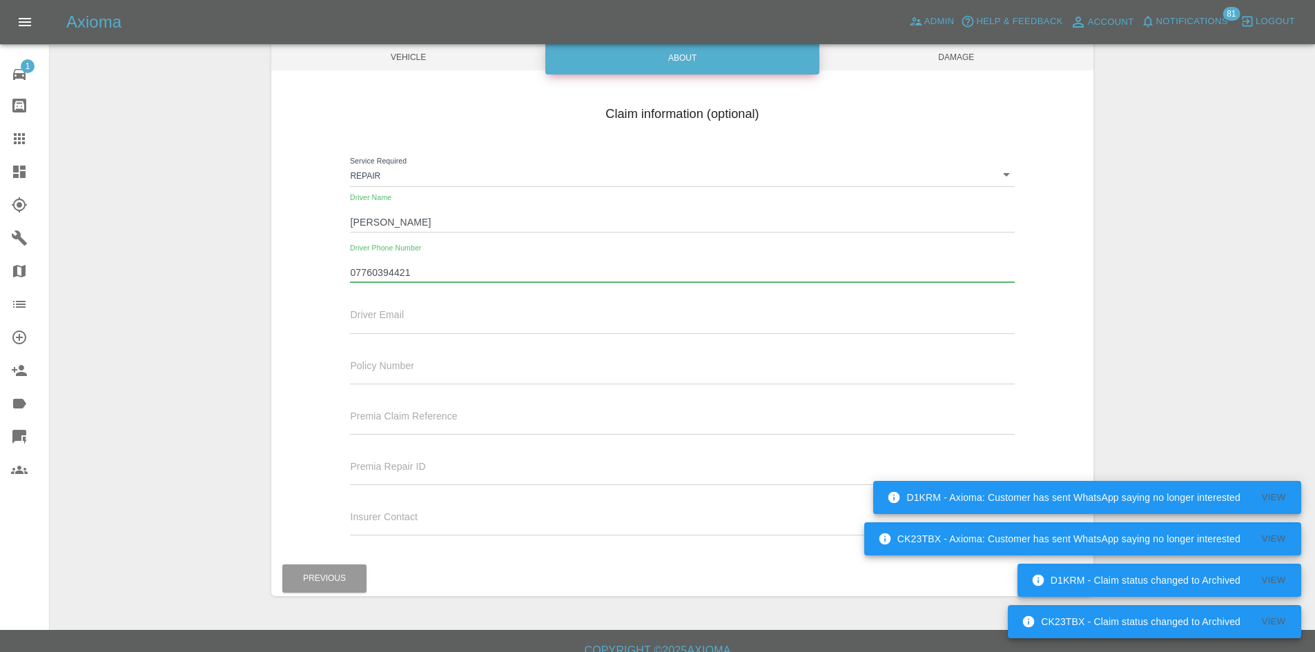
type input "07760394421"
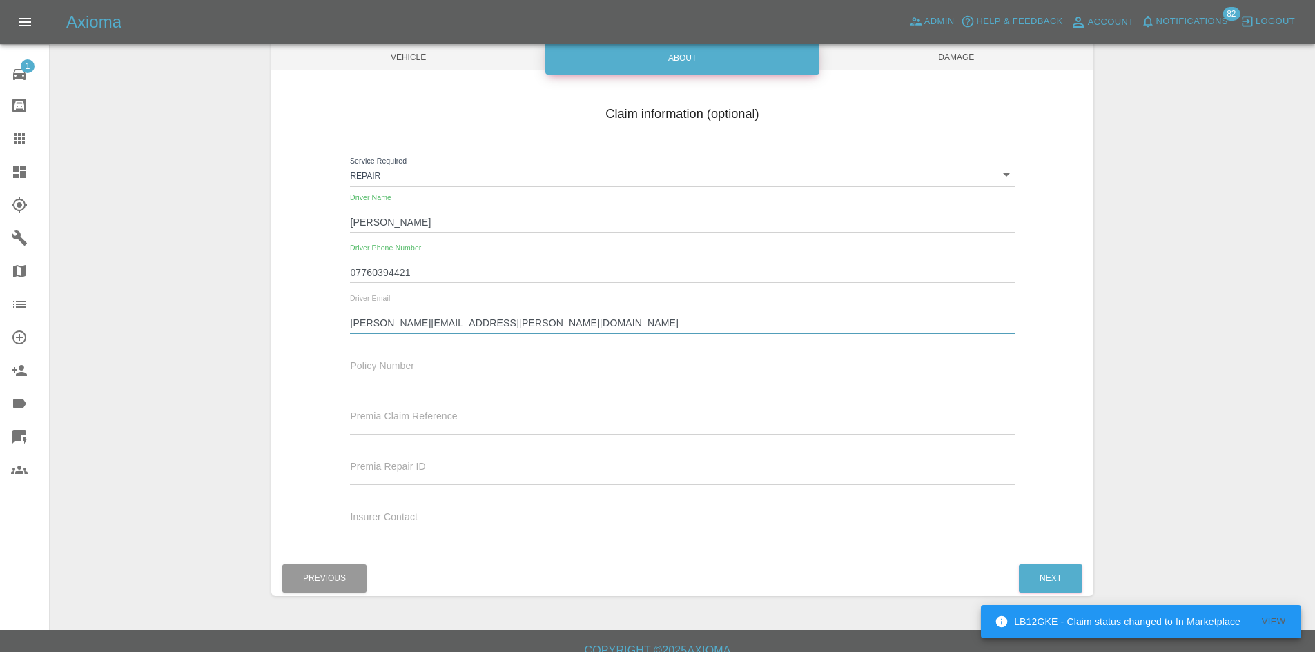
click at [448, 317] on input "richard.wilde@nccgrou.com" at bounding box center [682, 323] width 664 height 20
type input "richard.wilde@nccgroup.com"
click at [466, 362] on div "Policy Number" at bounding box center [682, 365] width 664 height 39
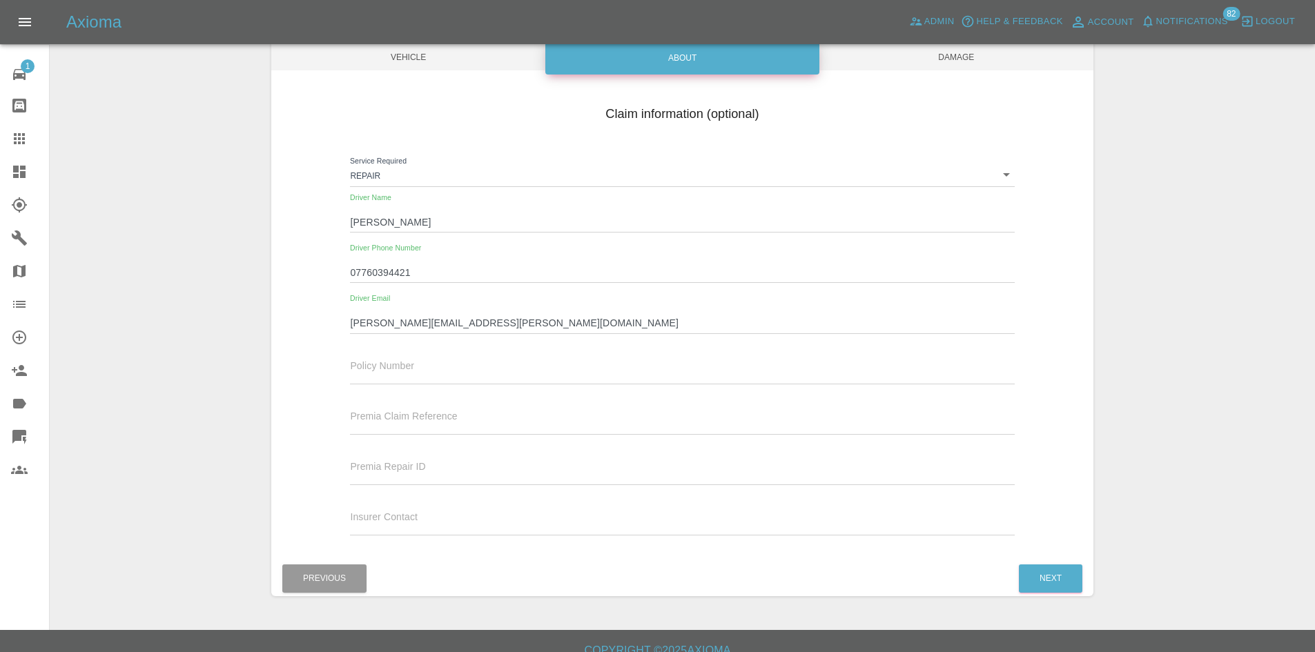
click at [952, 56] on span "Damage" at bounding box center [956, 57] width 274 height 26
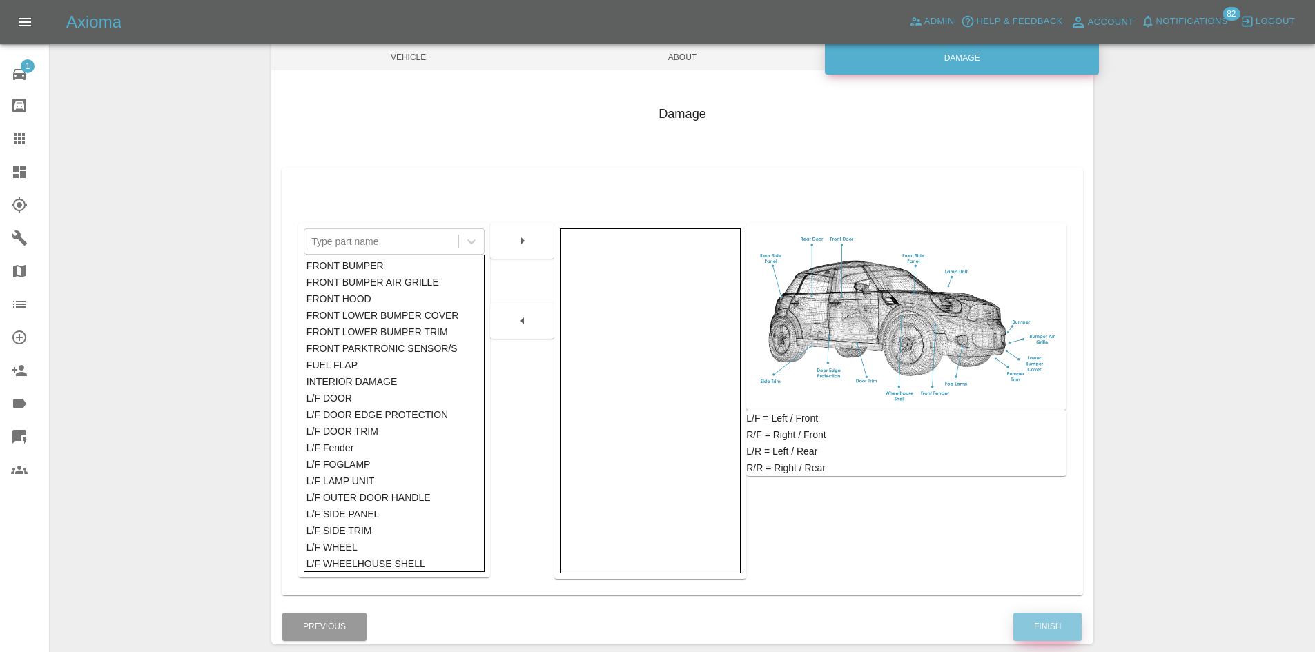
click at [1029, 629] on button "Finish" at bounding box center [1047, 627] width 68 height 28
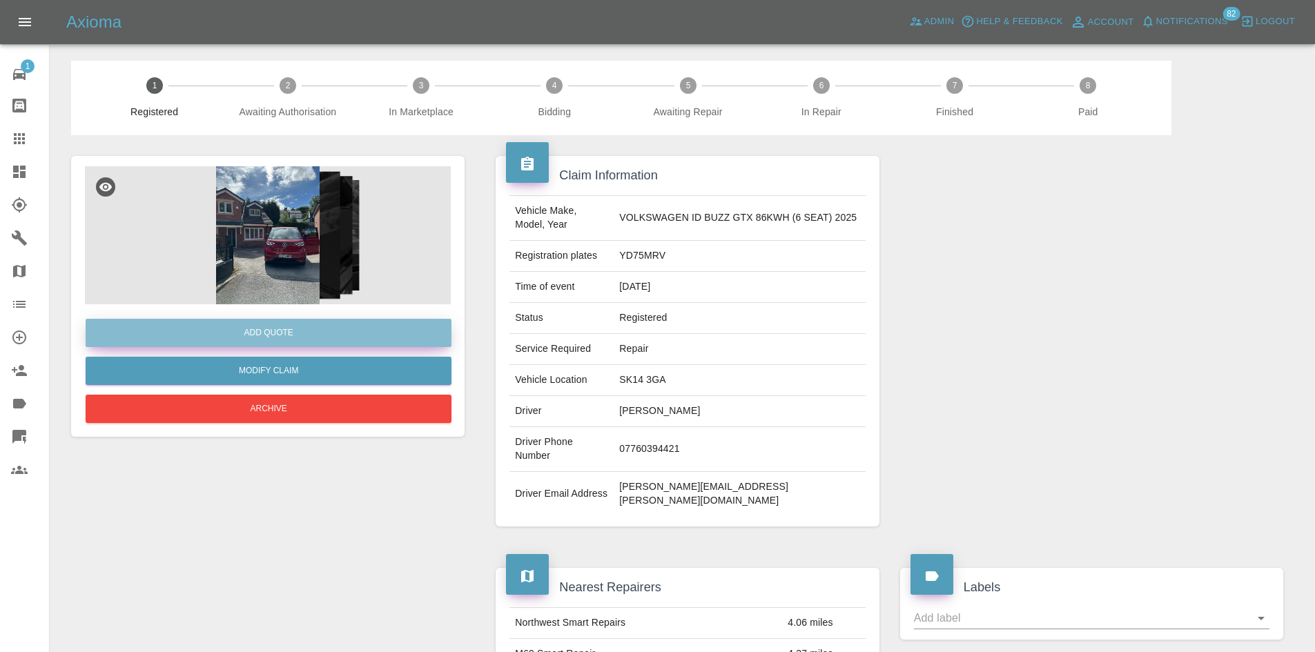
click at [284, 327] on button "Add Quote" at bounding box center [269, 333] width 366 height 28
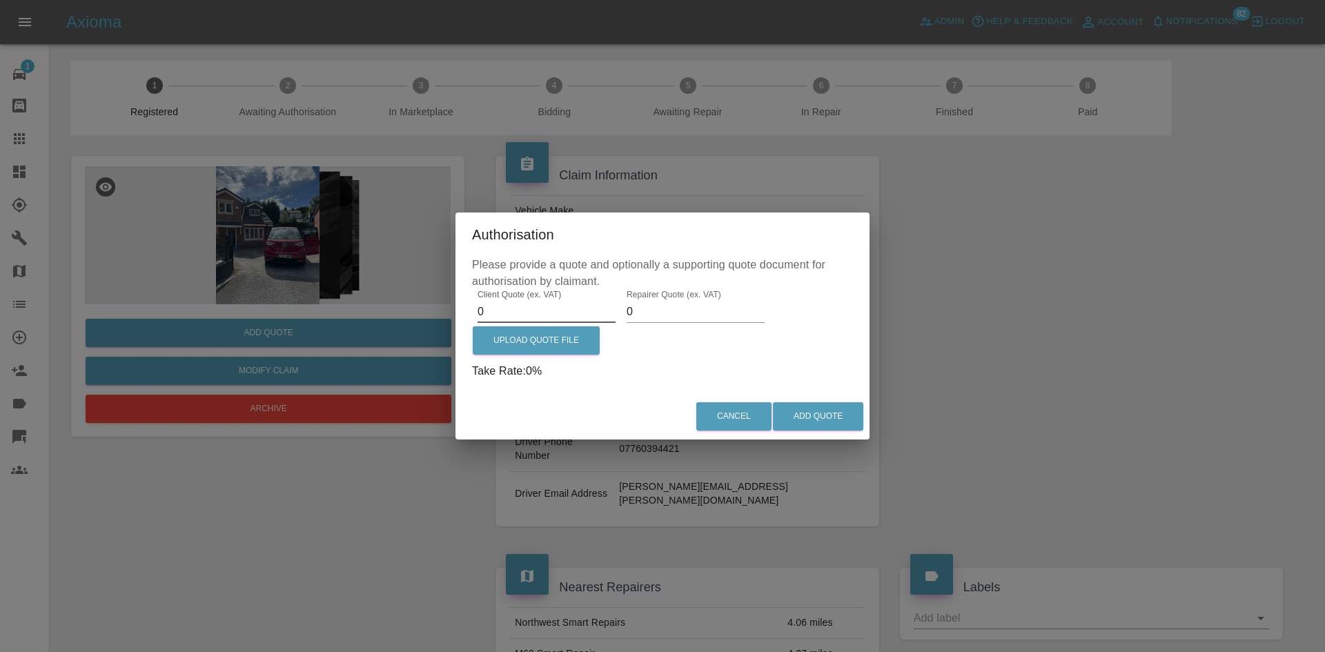
click at [504, 320] on input "0" at bounding box center [547, 312] width 138 height 22
type input "320"
type input "155"
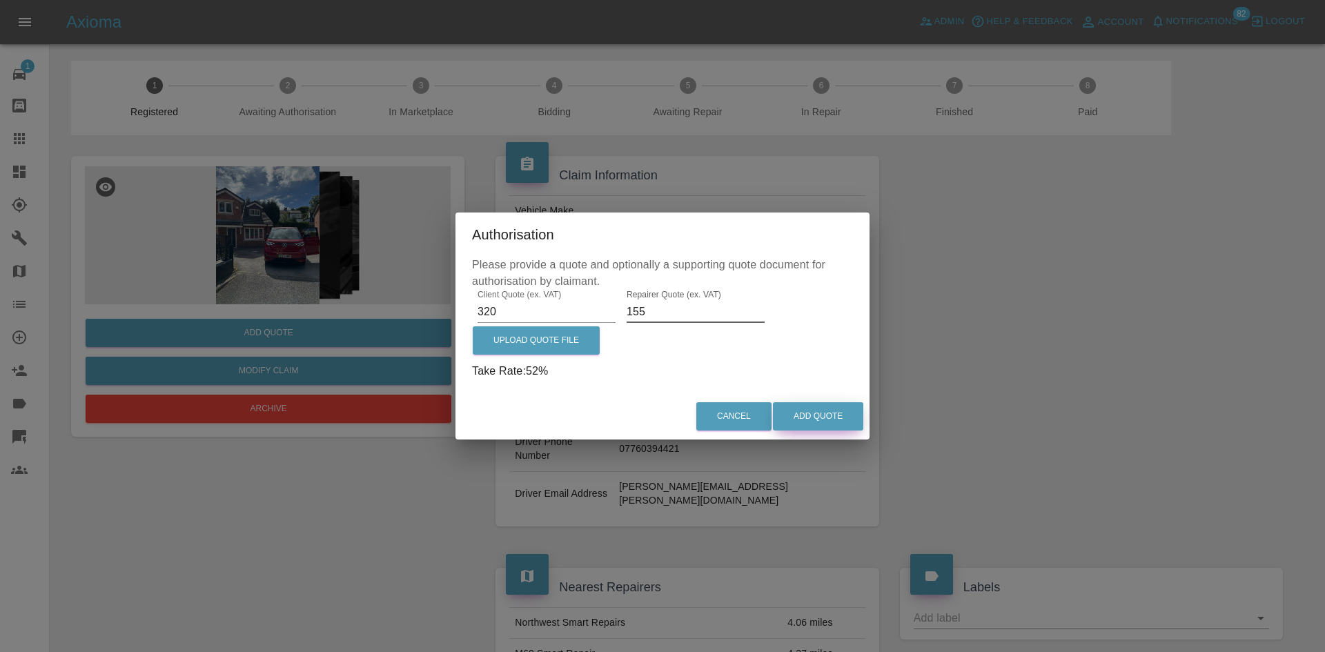
click at [825, 420] on button "Add Quote" at bounding box center [818, 416] width 90 height 28
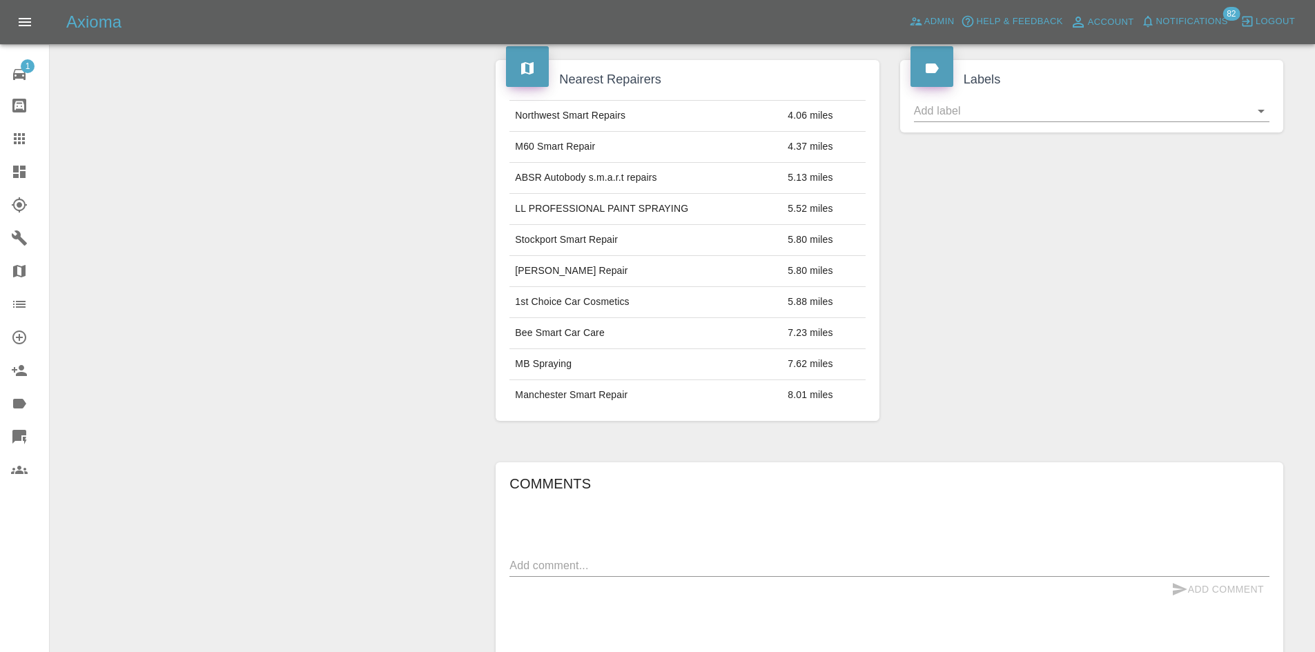
scroll to position [792, 0]
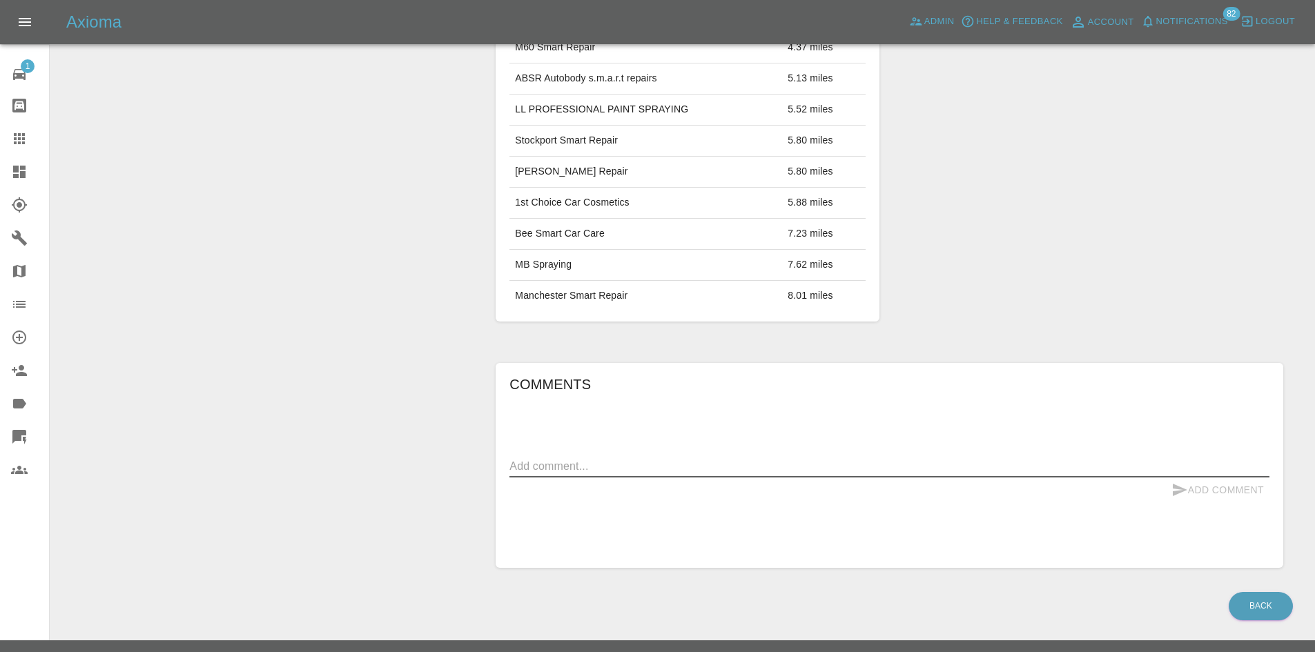
click at [588, 458] on textarea at bounding box center [889, 466] width 760 height 16
type textarea "Polish 3 Panels"
click at [1219, 478] on button "Add Comment" at bounding box center [1218, 491] width 104 height 26
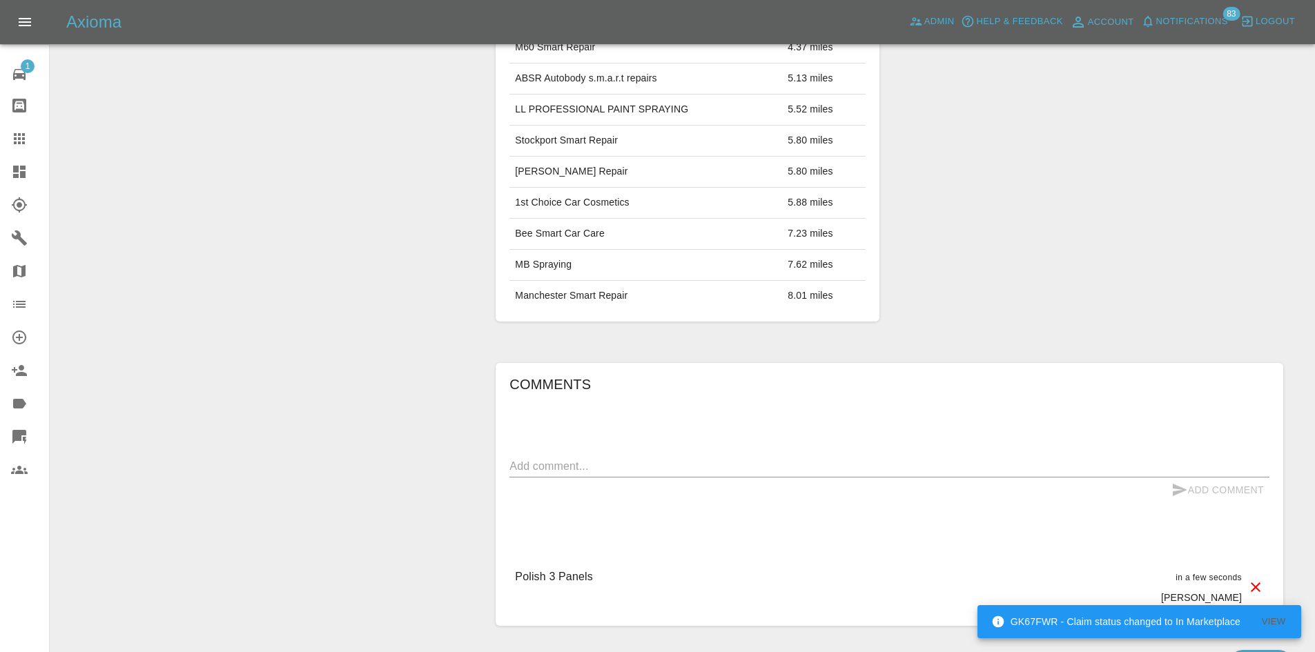
click at [0, 178] on link "Dashboard" at bounding box center [24, 171] width 49 height 33
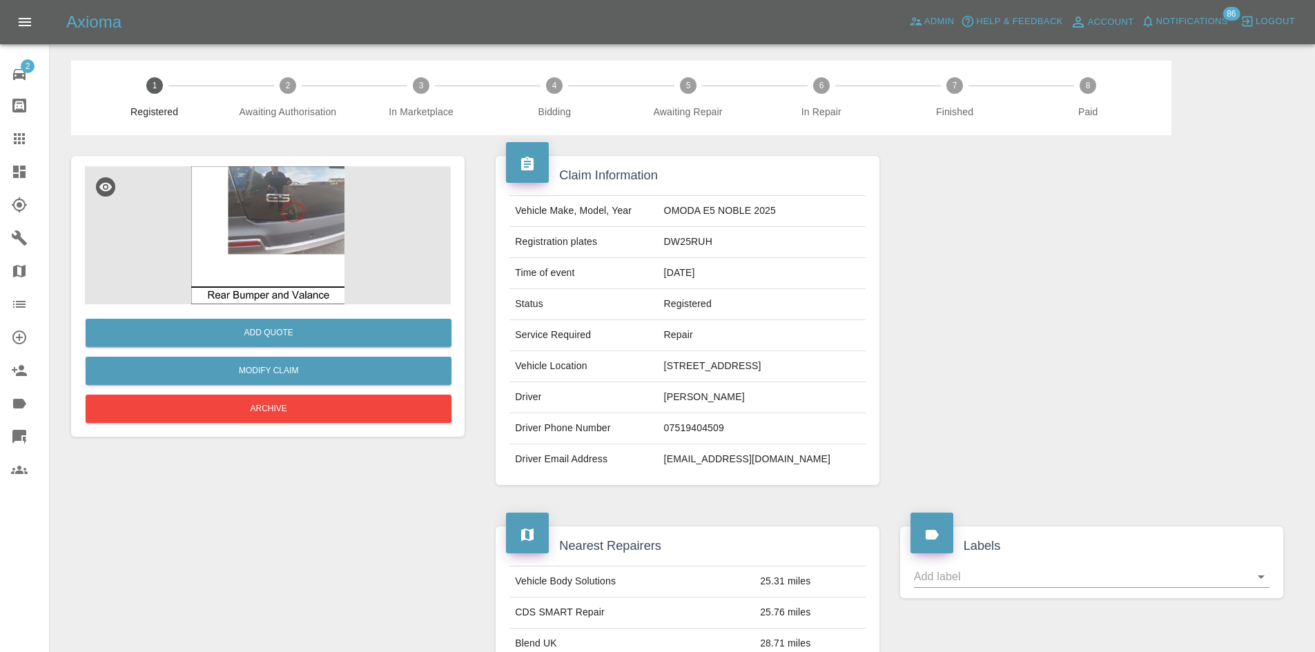
click at [228, 246] on img at bounding box center [268, 235] width 366 height 138
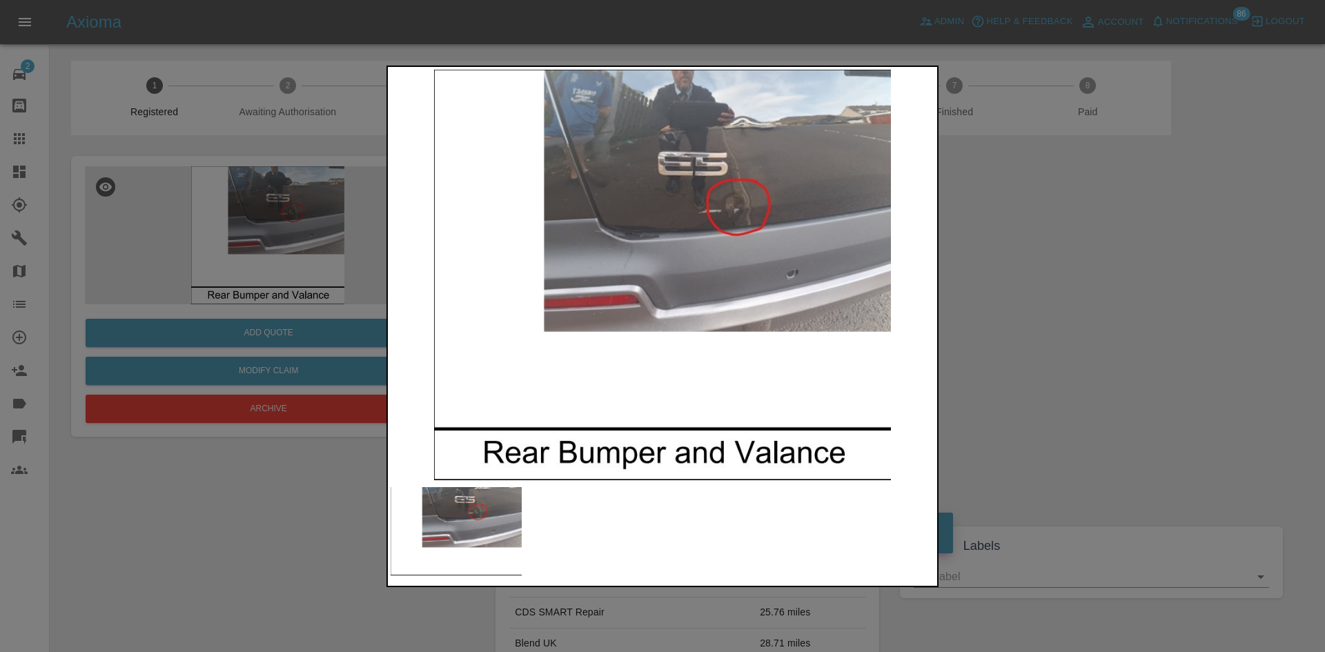
click at [1137, 259] on div at bounding box center [662, 326] width 1325 height 652
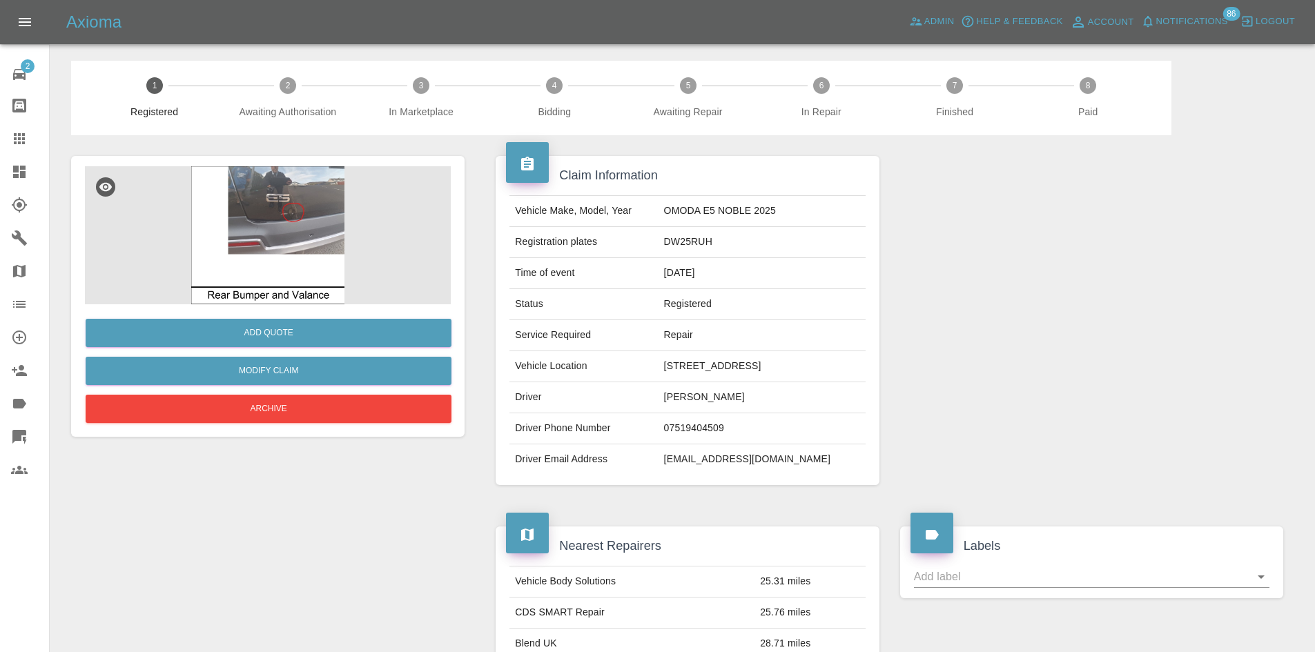
click at [707, 244] on td "DW25RUH" at bounding box center [761, 242] width 207 height 31
copy td "DW25RUH"
click at [0, 129] on link "Claims" at bounding box center [24, 138] width 49 height 33
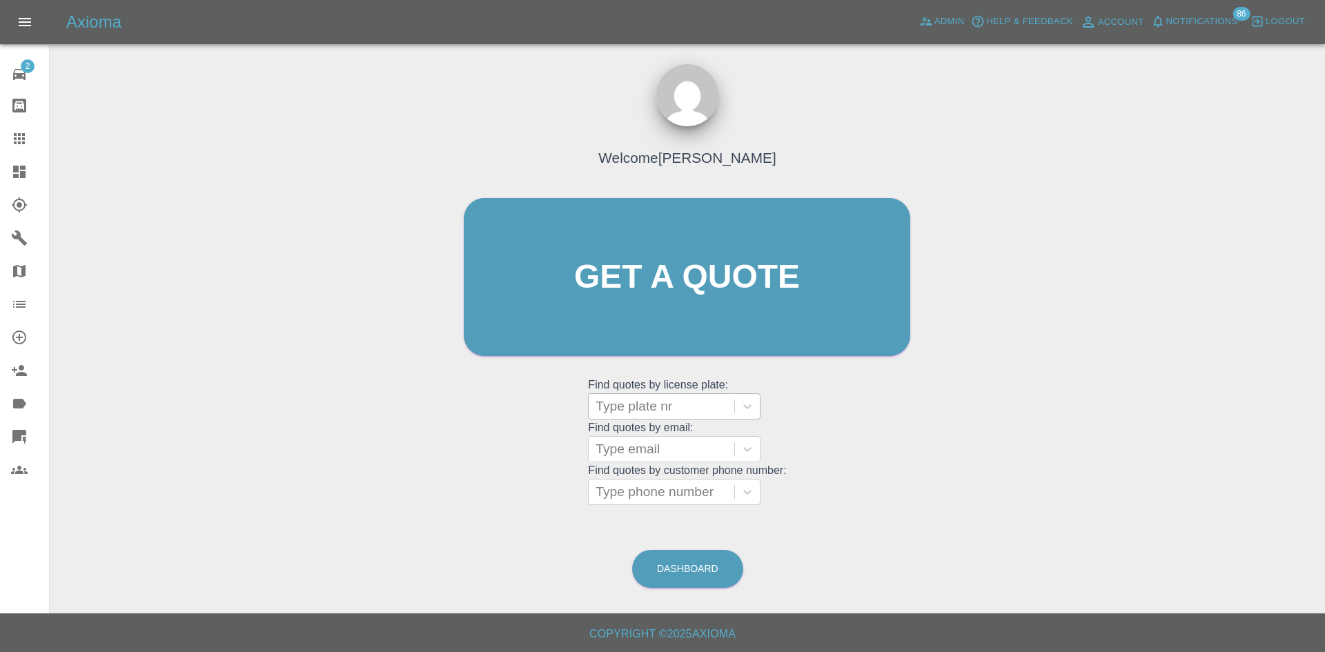
click at [642, 399] on div at bounding box center [662, 406] width 132 height 19
paste input "DW25RUH"
type input "DW25RUH"
click at [663, 439] on div "DW25RUH, Registered" at bounding box center [674, 442] width 173 height 28
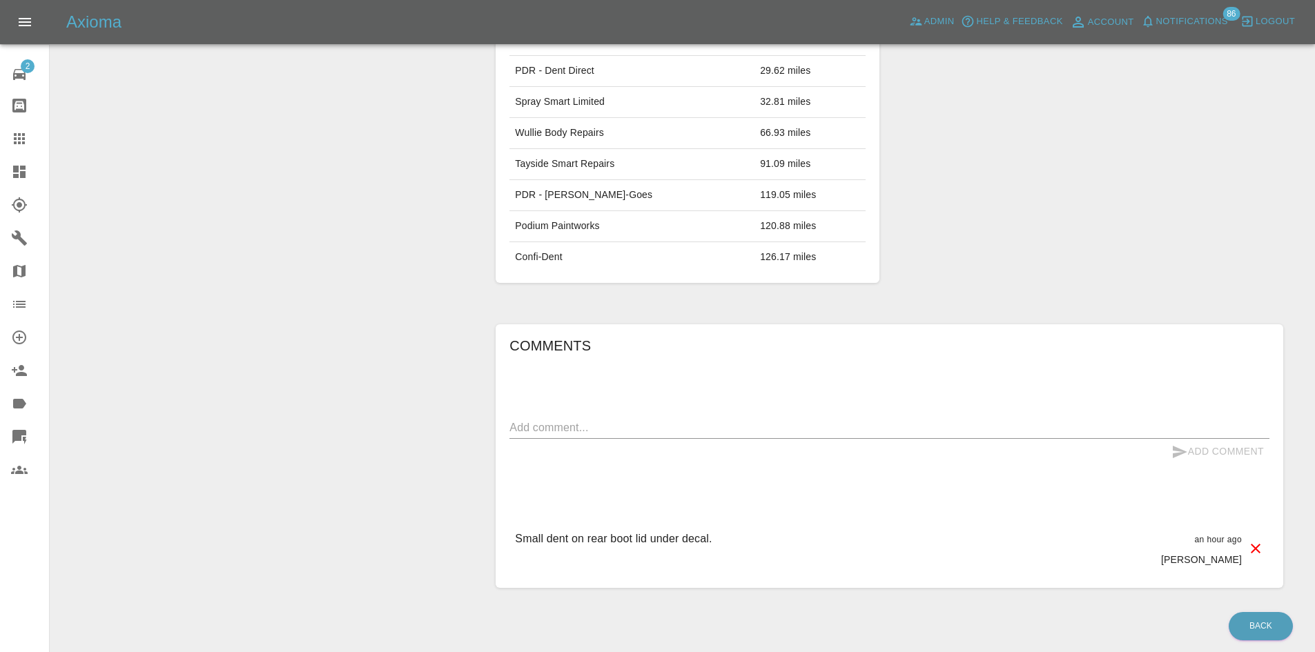
scroll to position [651, 0]
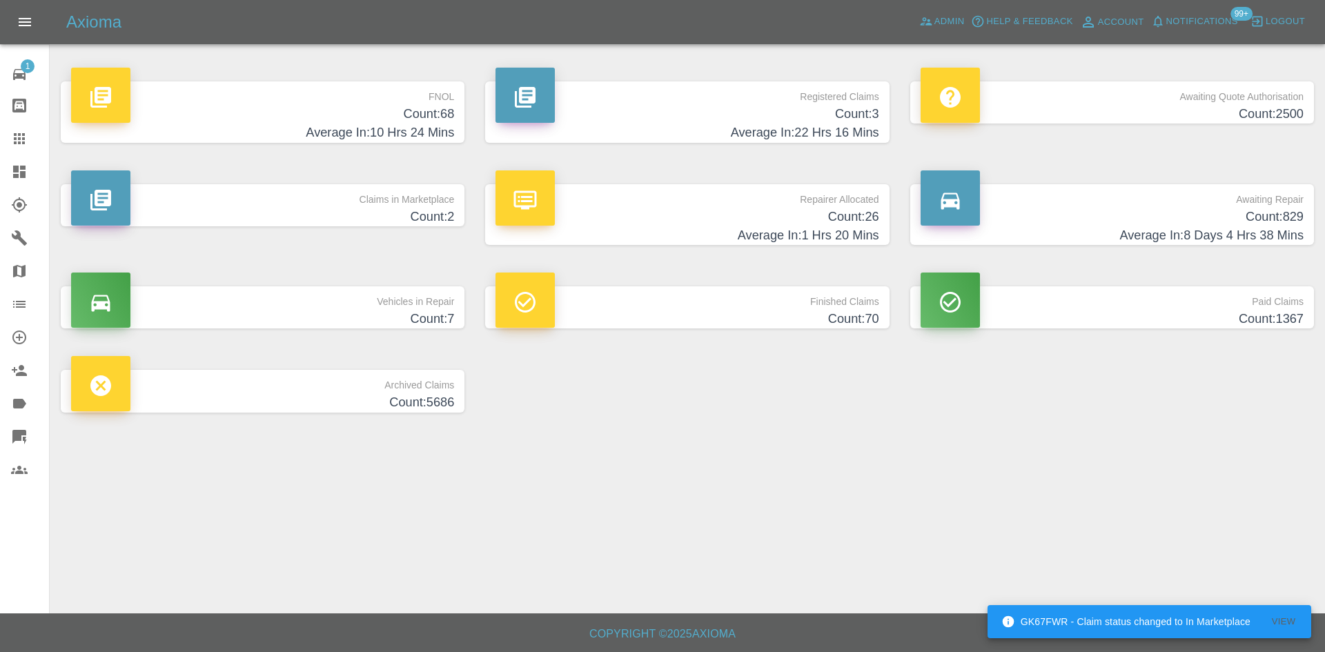
click at [832, 101] on p "Registered Claims" at bounding box center [687, 92] width 383 height 23
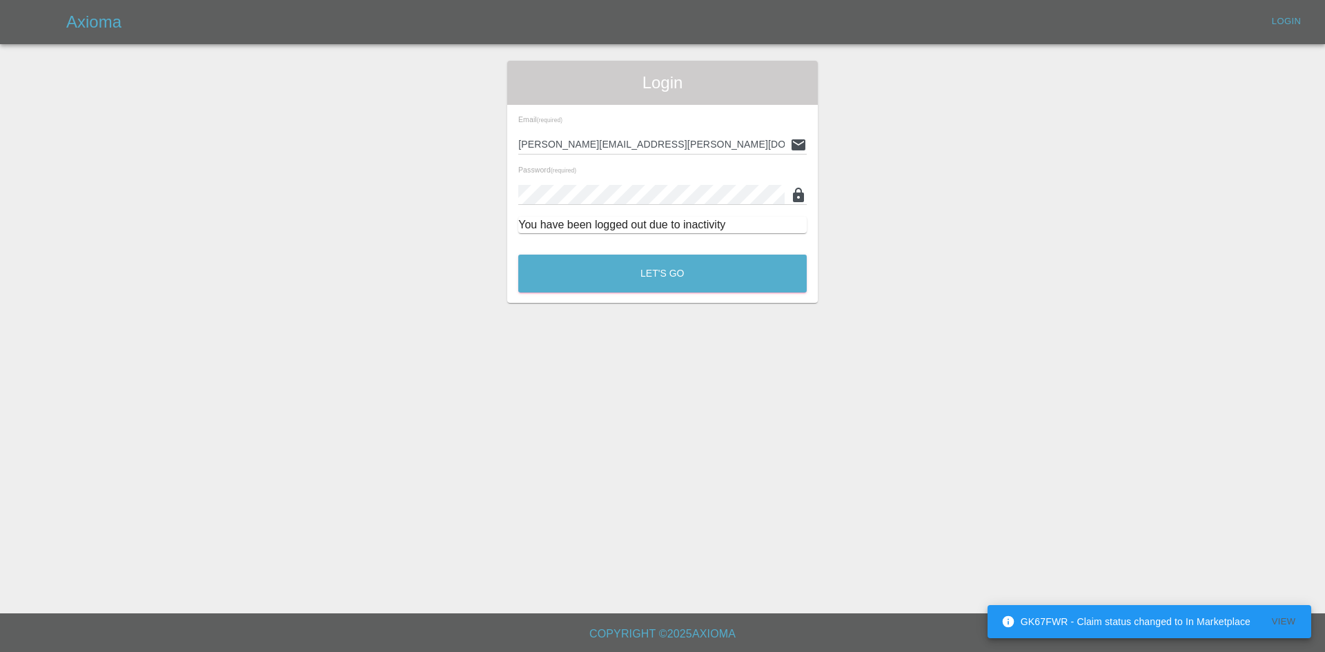
click at [628, 298] on div "Login Email (required) alex.kennett@axioma.co.uk Password (required) You have b…" at bounding box center [662, 182] width 311 height 242
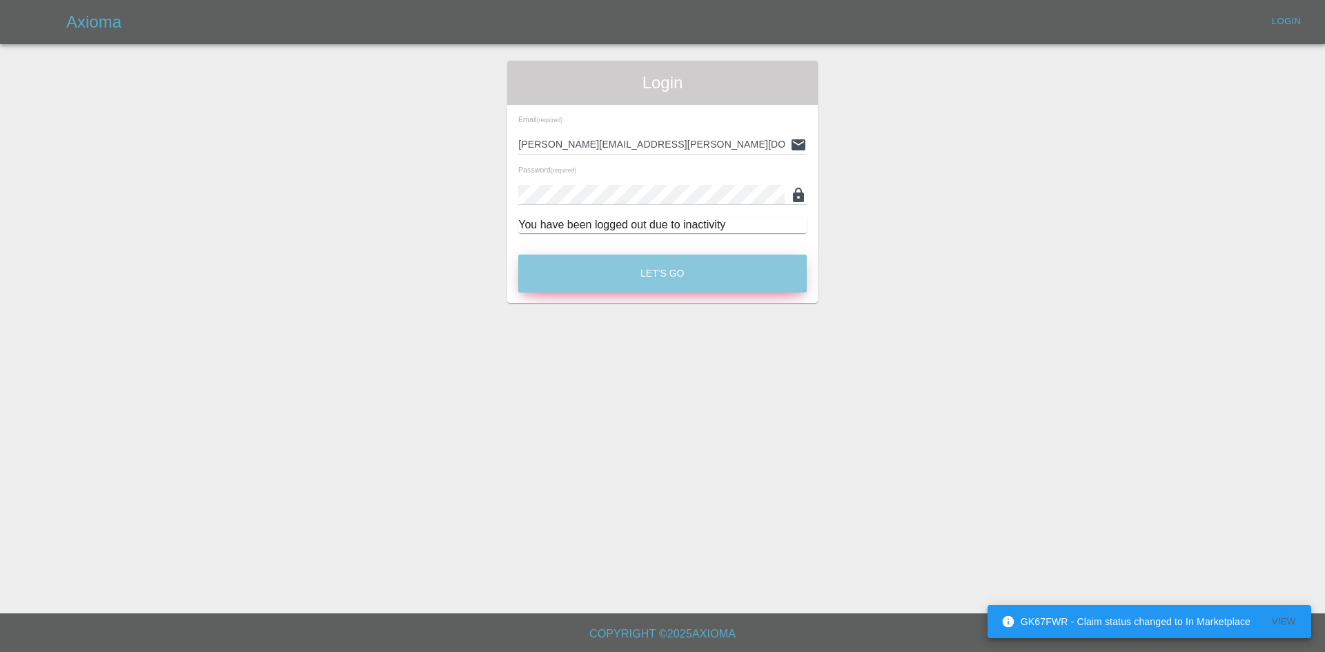
click at [593, 292] on button "Let's Go" at bounding box center [662, 274] width 288 height 38
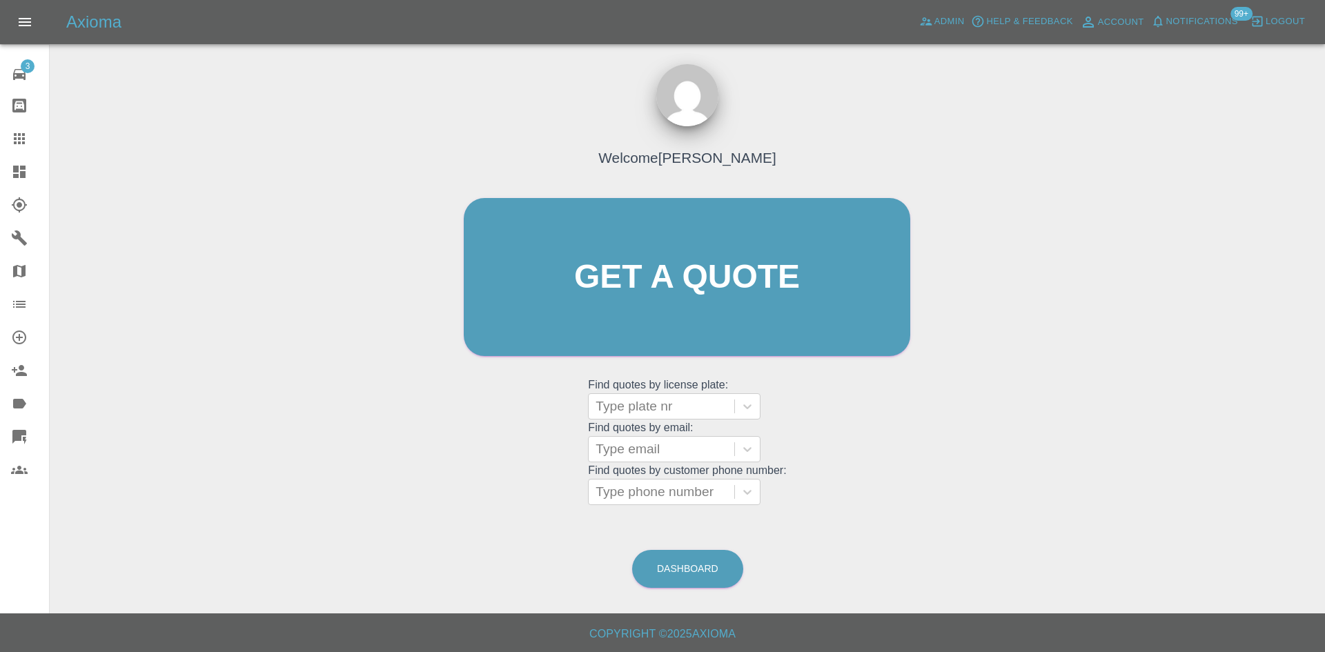
click at [35, 171] on div at bounding box center [30, 172] width 39 height 17
